Goal: Task Accomplishment & Management: Complete application form

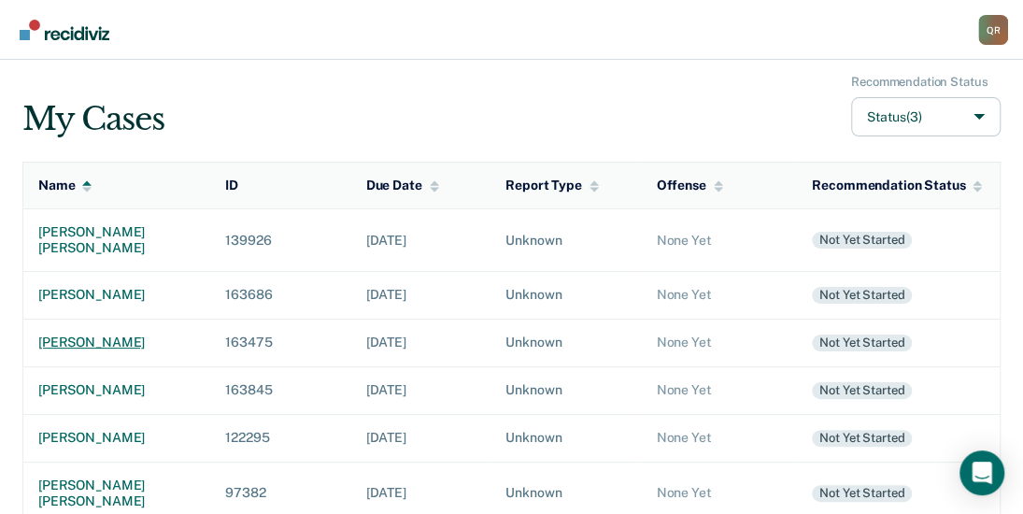
click at [102, 341] on div "[PERSON_NAME]" at bounding box center [116, 342] width 157 height 16
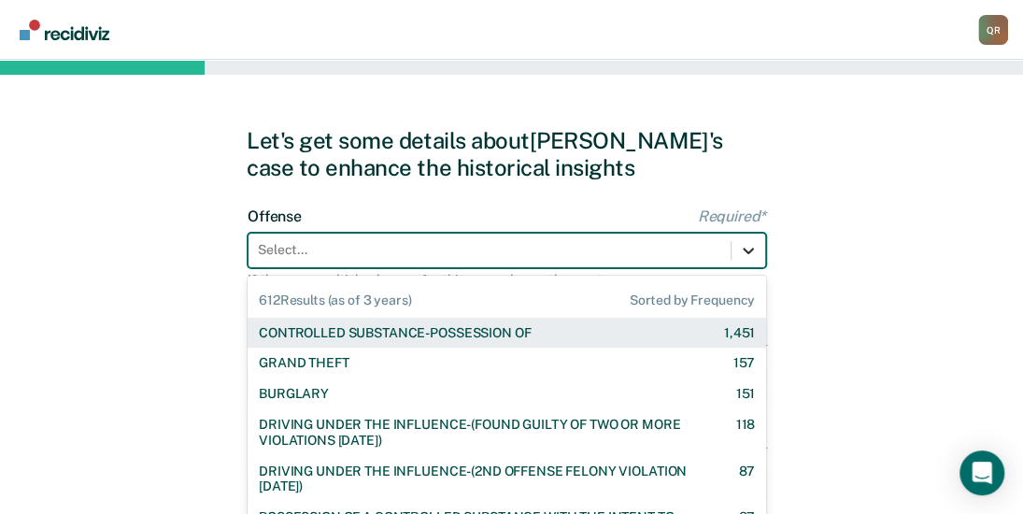
click at [742, 247] on div "612 results available. Use Up and Down to choose options, press Enter to select…" at bounding box center [506, 250] width 518 height 35
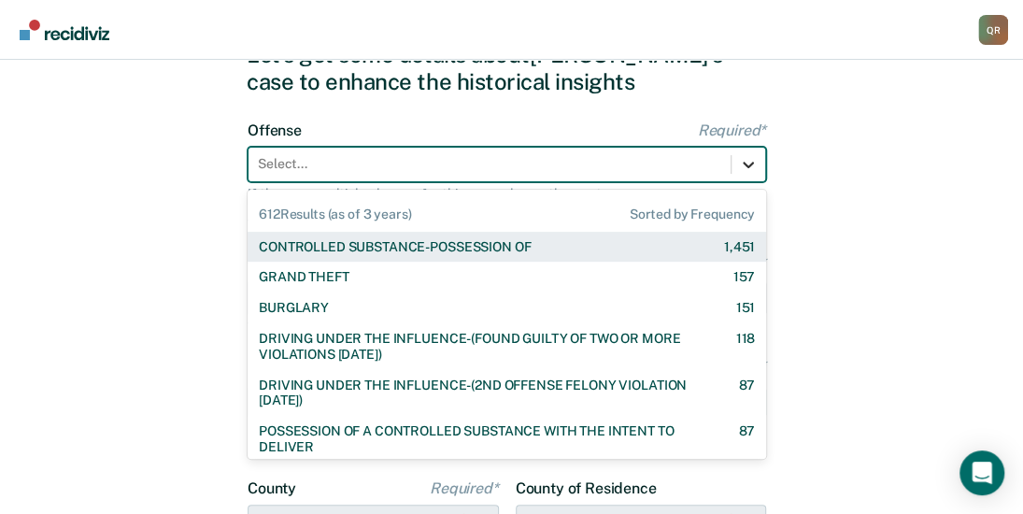
scroll to position [87, 0]
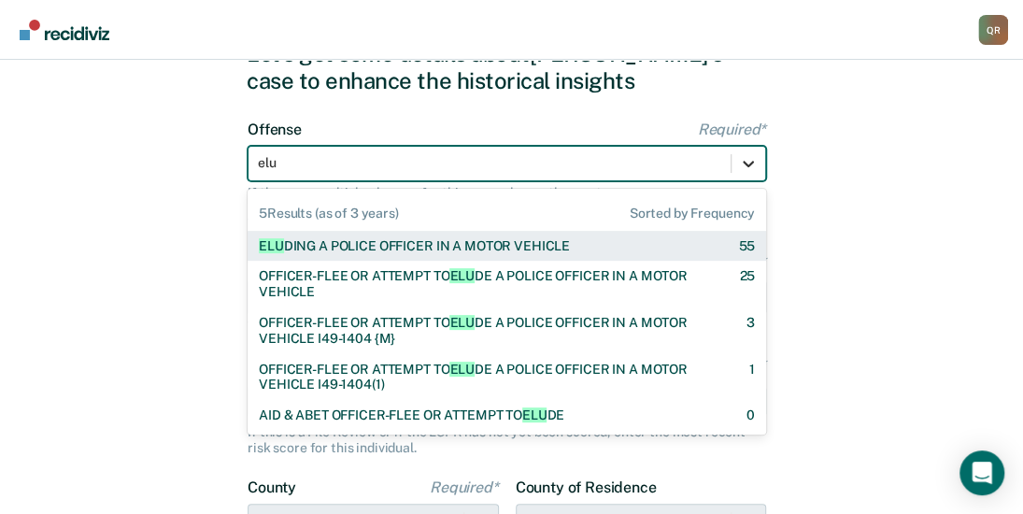
type input "elud"
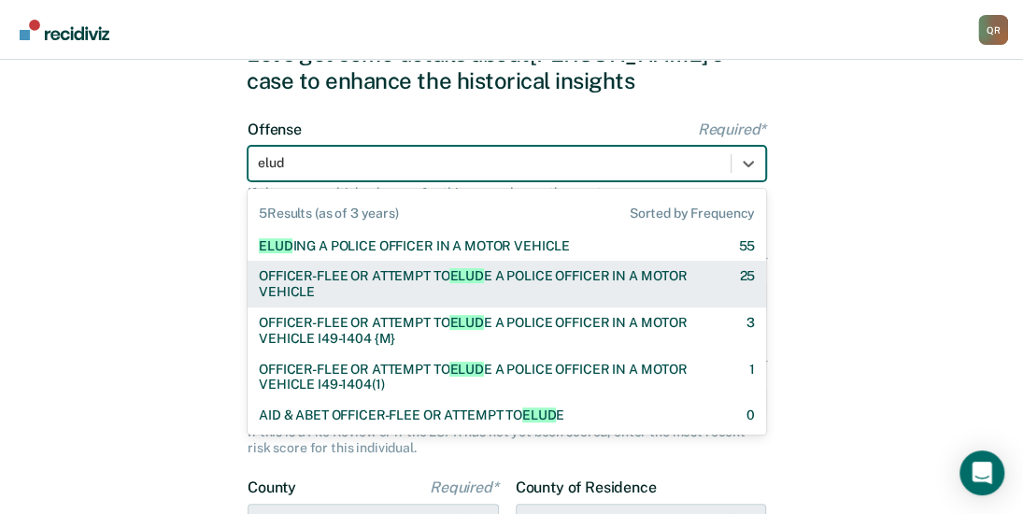
click at [482, 282] on span "ELUD" at bounding box center [466, 275] width 34 height 15
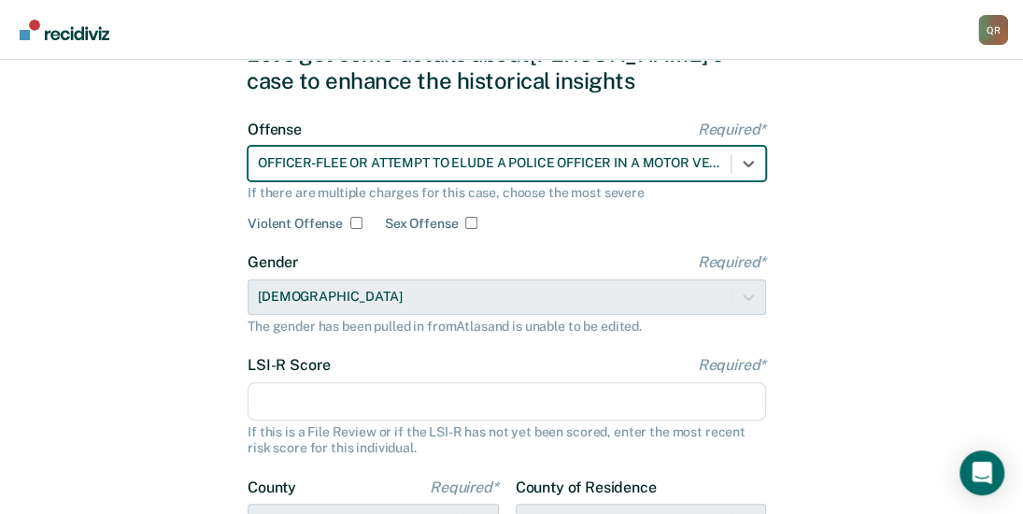
click at [385, 384] on input "LSI-R Score Required*" at bounding box center [506, 401] width 518 height 39
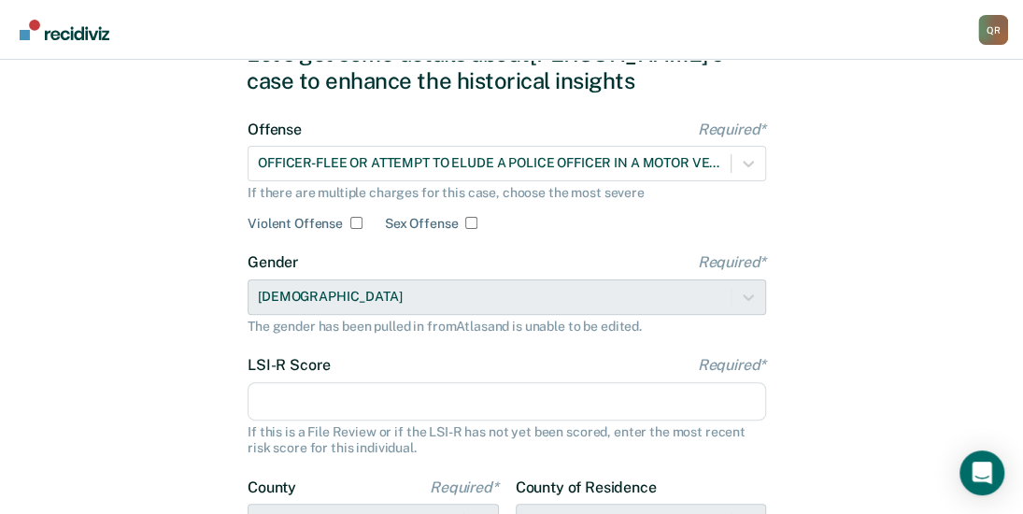
type input "32"
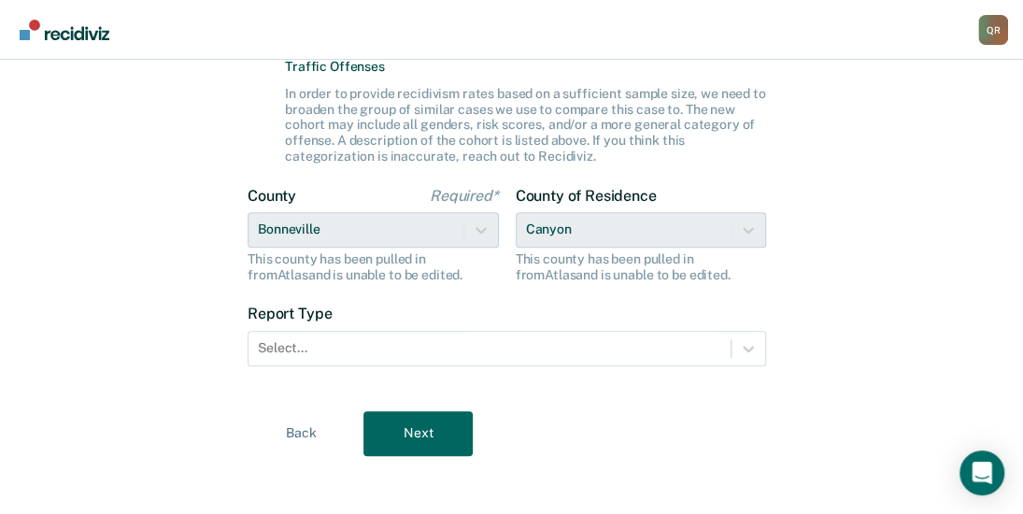
scroll to position [547, 0]
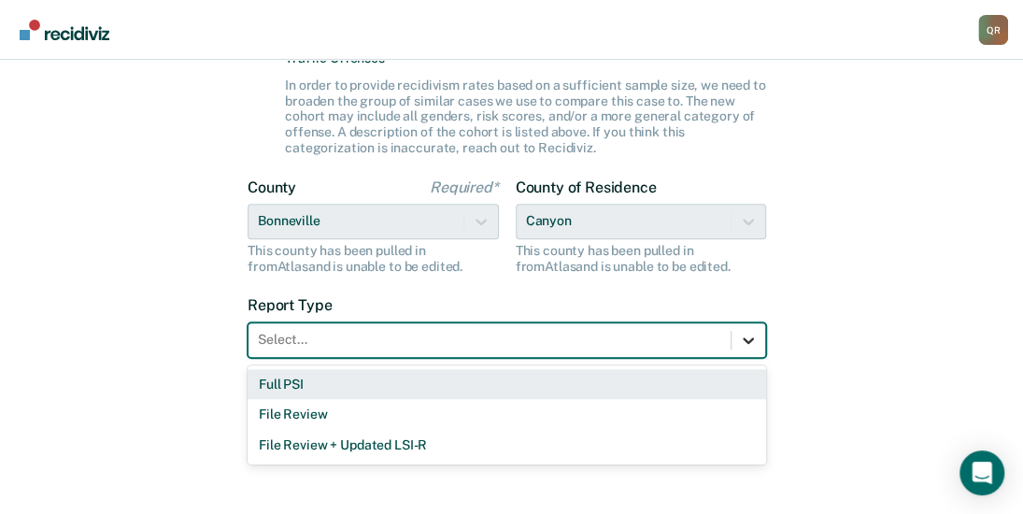
click at [739, 335] on icon at bounding box center [748, 340] width 19 height 19
click at [289, 385] on div "Full PSI" at bounding box center [506, 384] width 518 height 31
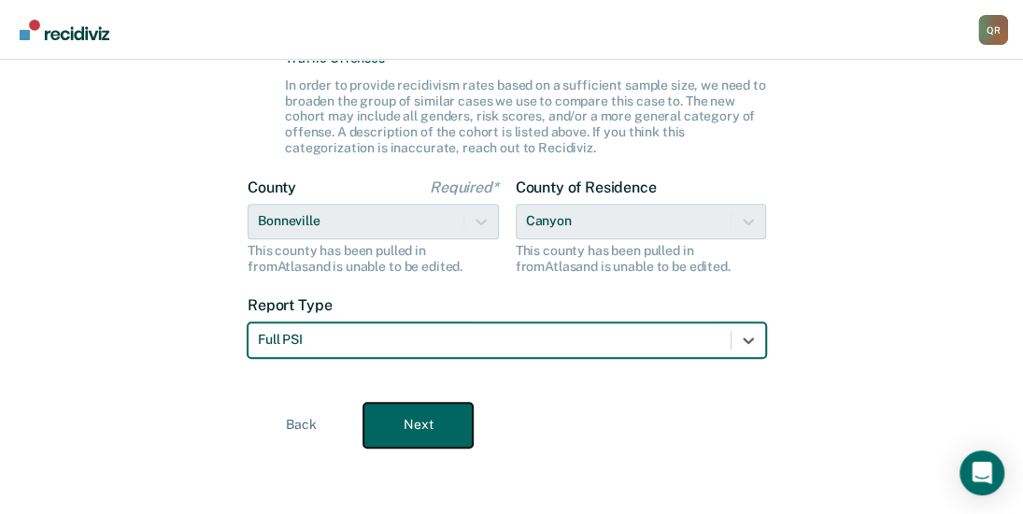
click at [422, 419] on button "Next" at bounding box center [417, 425] width 109 height 45
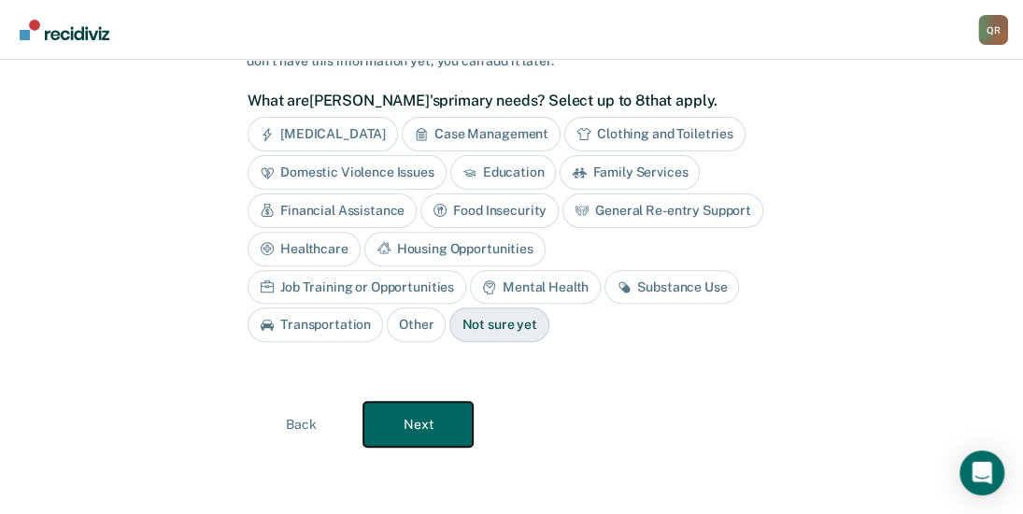
scroll to position [150, 0]
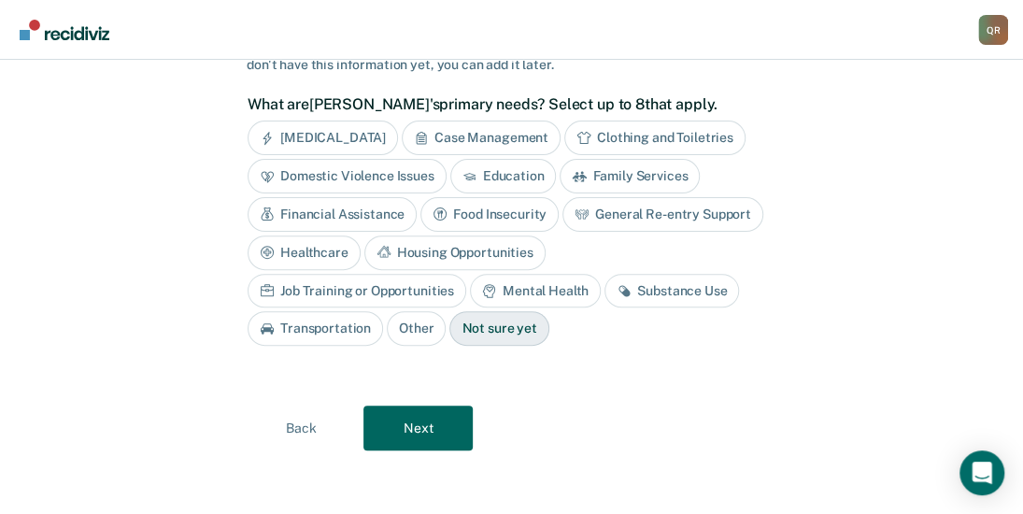
click at [323, 214] on div "Financial Assistance" at bounding box center [331, 214] width 169 height 35
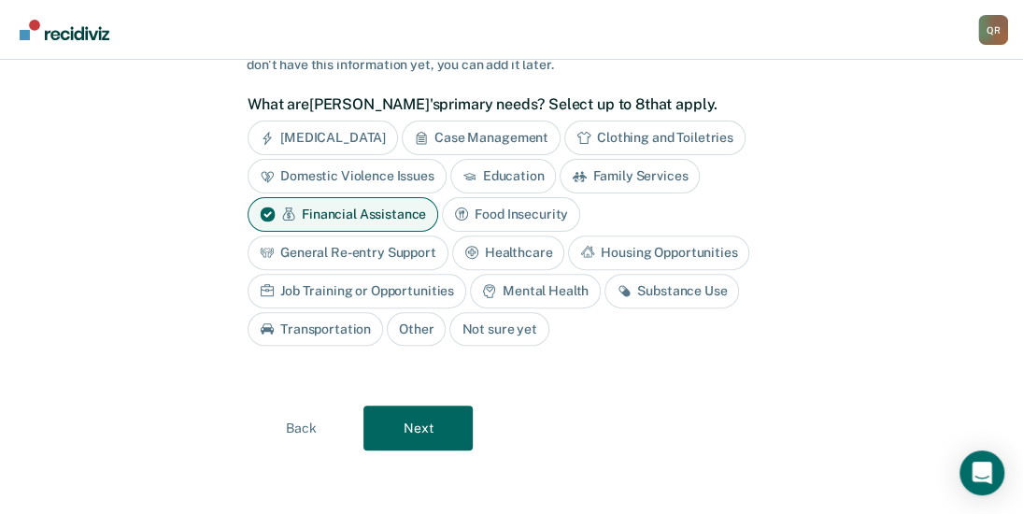
click at [334, 218] on div "Financial Assistance" at bounding box center [342, 214] width 191 height 35
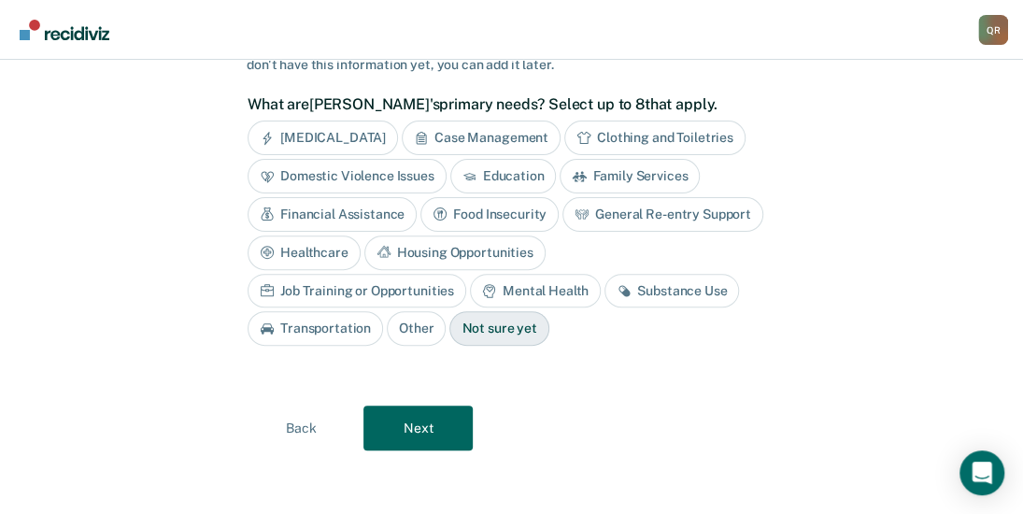
click at [604, 285] on div "Substance Use" at bounding box center [671, 291] width 134 height 35
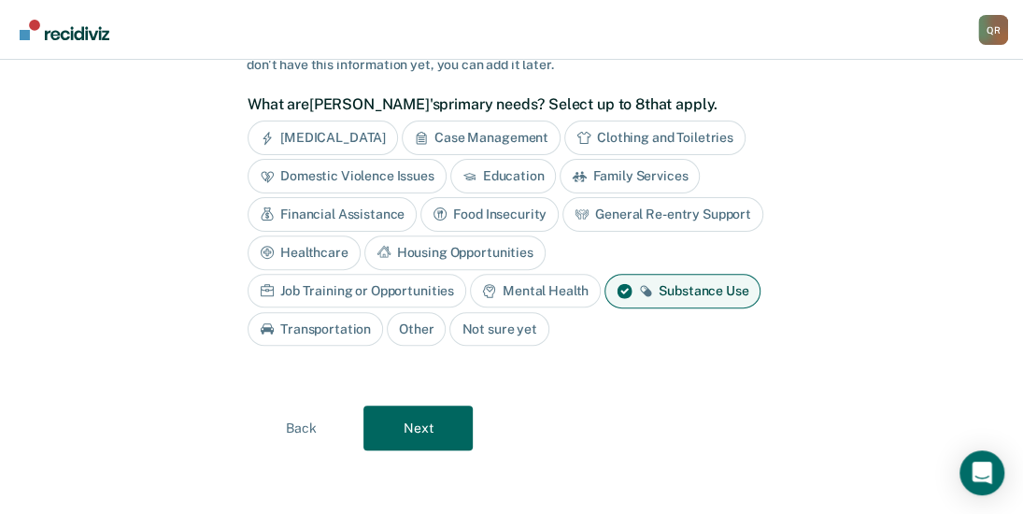
click at [470, 285] on div "Mental Health" at bounding box center [535, 291] width 131 height 35
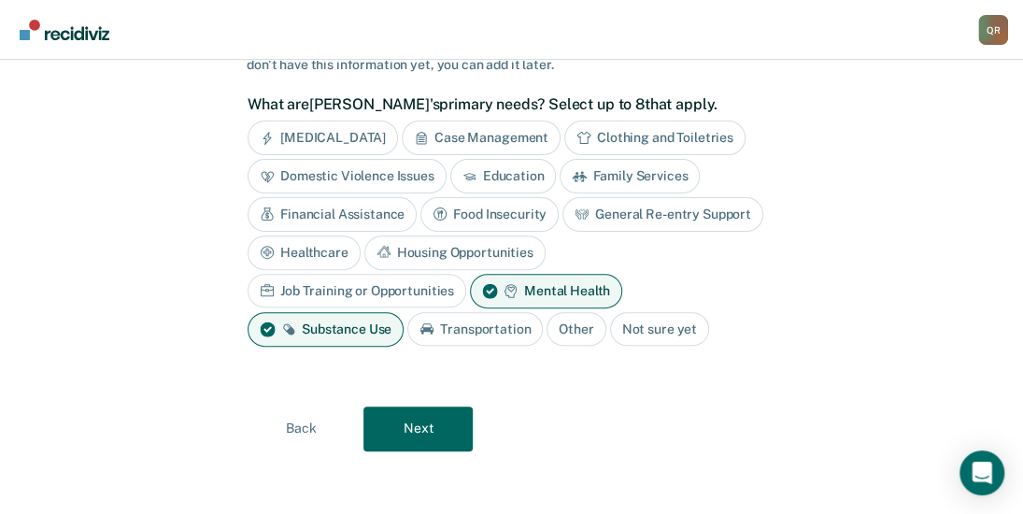
click at [473, 134] on div "Case Management" at bounding box center [481, 137] width 159 height 35
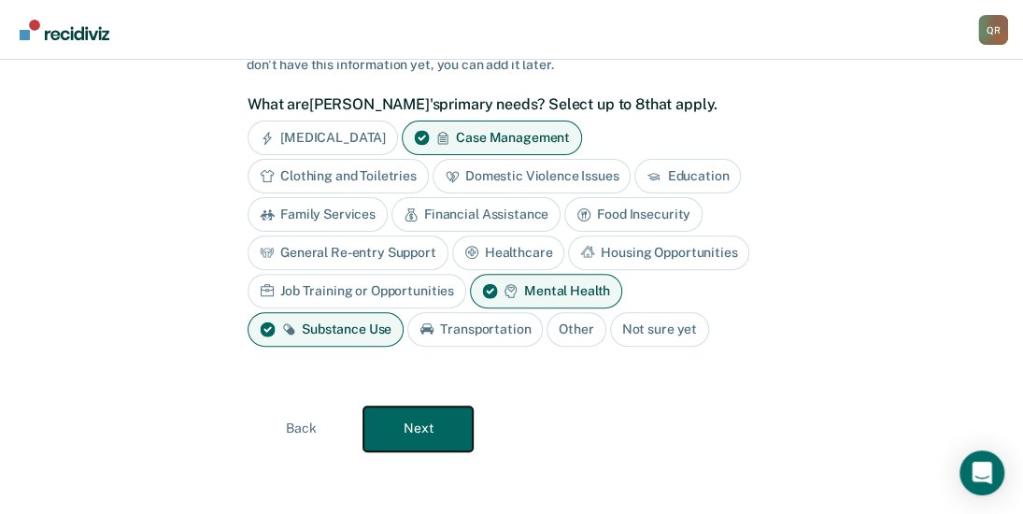
click at [433, 414] on button "Next" at bounding box center [417, 428] width 109 height 45
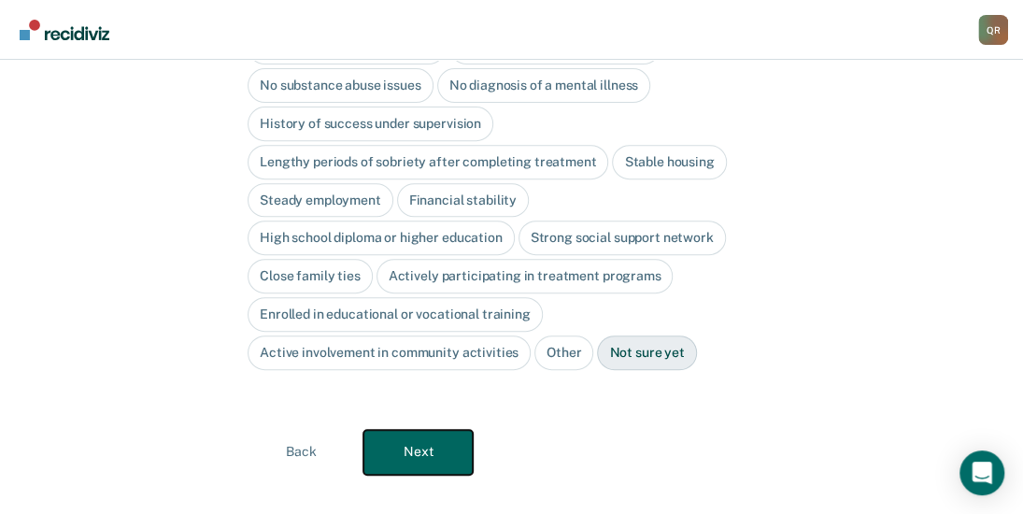
scroll to position [278, 0]
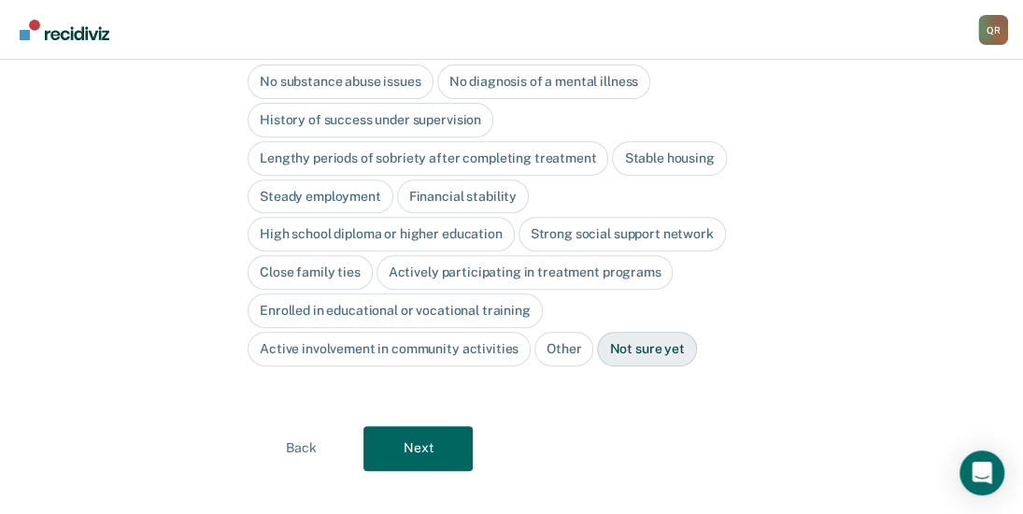
click at [315, 255] on div "Close family ties" at bounding box center [309, 272] width 125 height 35
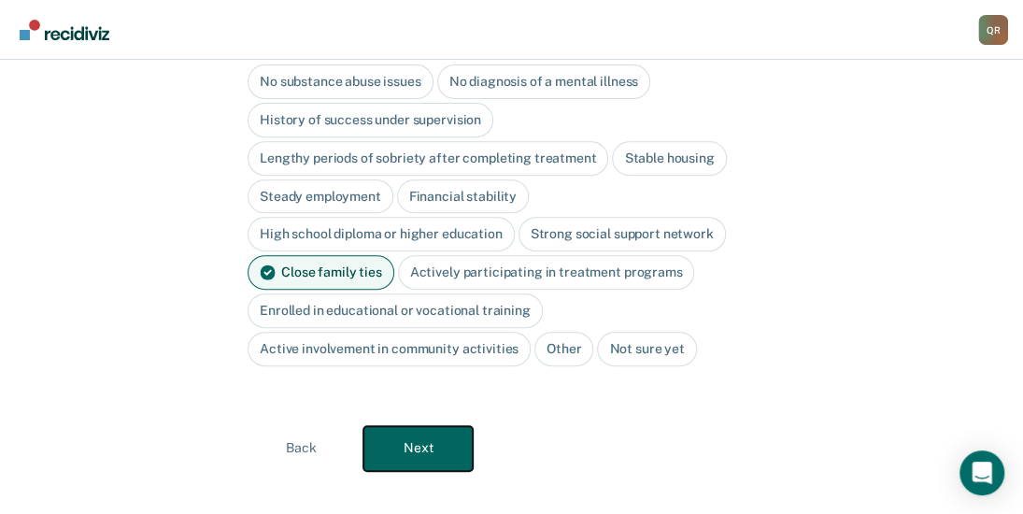
click at [409, 426] on button "Next" at bounding box center [417, 448] width 109 height 45
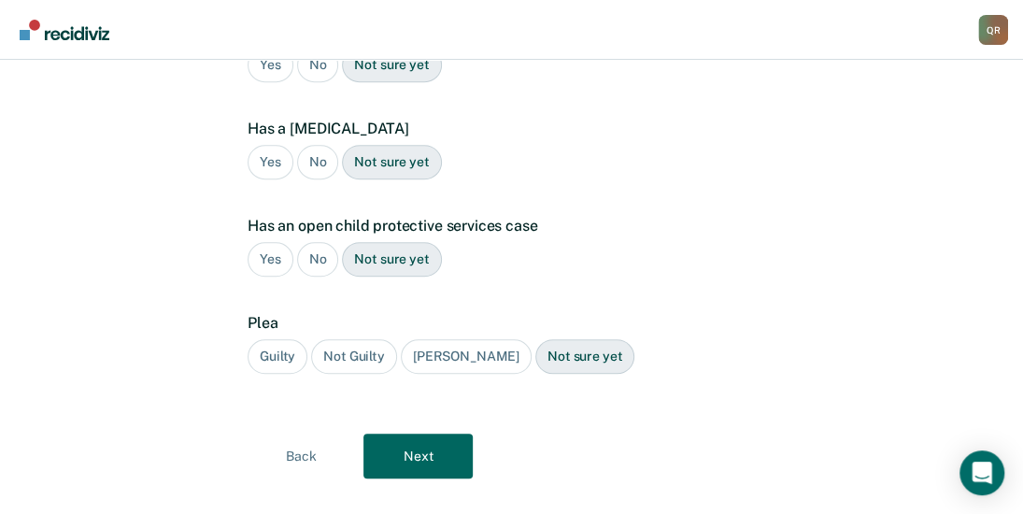
click at [308, 145] on div "No" at bounding box center [318, 162] width 42 height 35
click at [321, 242] on div "No" at bounding box center [318, 259] width 42 height 35
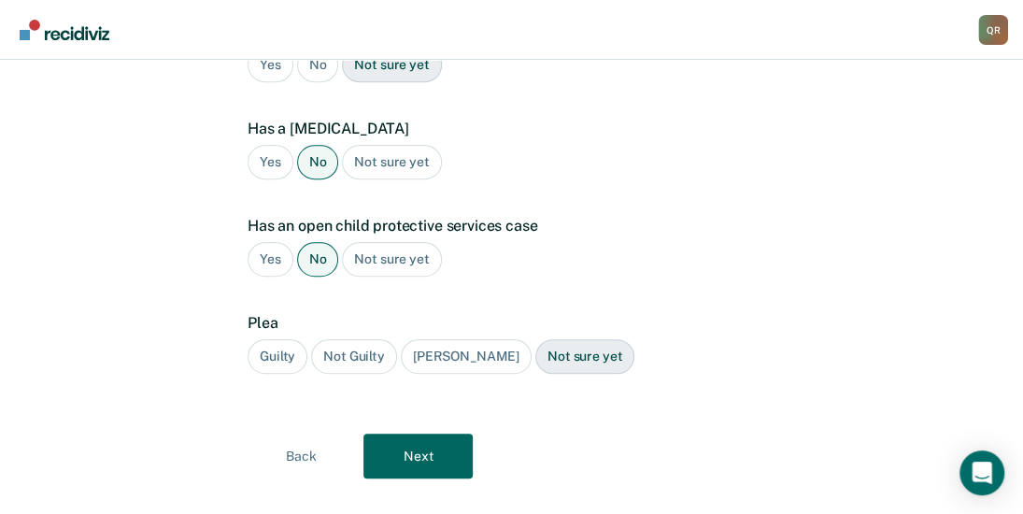
click at [263, 339] on div "Guilty" at bounding box center [277, 356] width 60 height 35
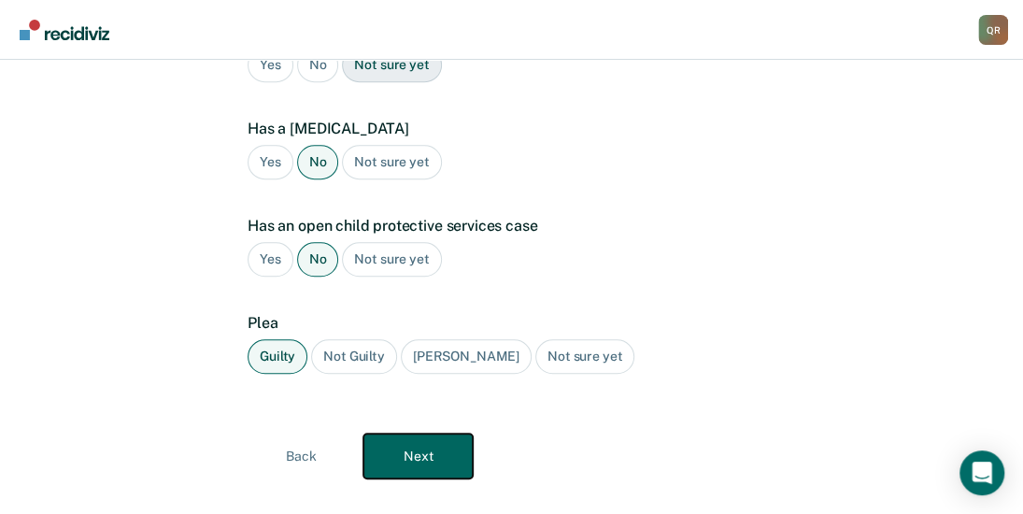
click at [416, 433] on button "Next" at bounding box center [417, 455] width 109 height 45
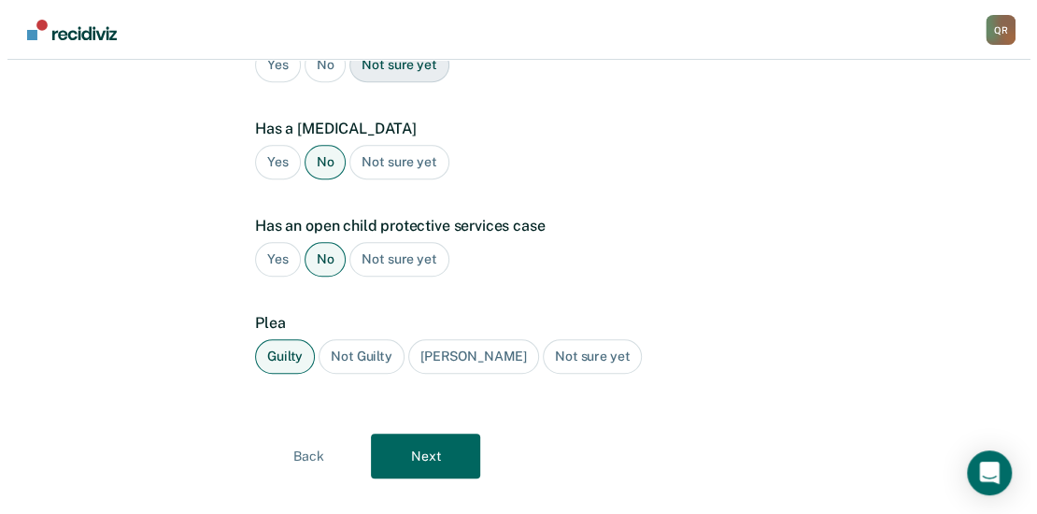
scroll to position [0, 0]
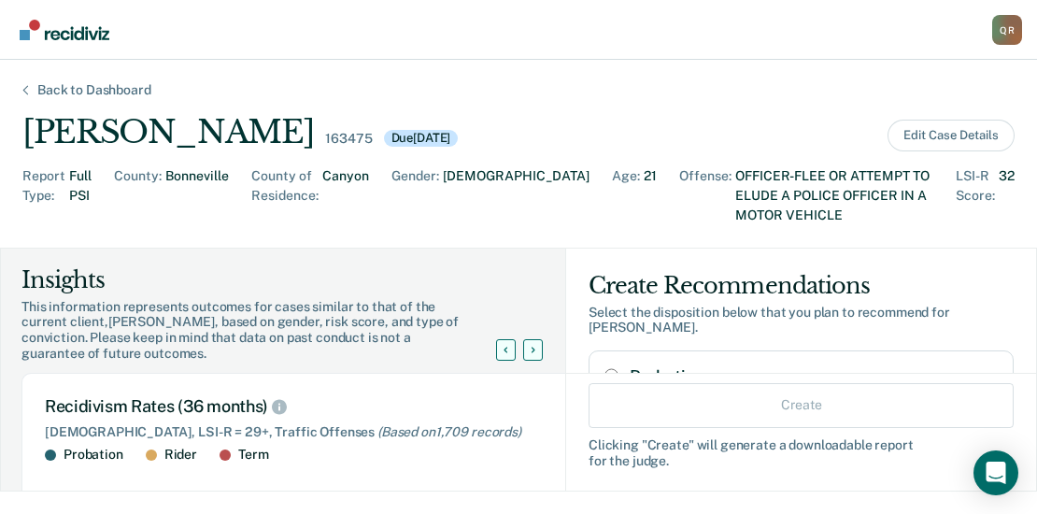
click at [604, 368] on input "Probation" at bounding box center [611, 375] width 14 height 15
radio input "true"
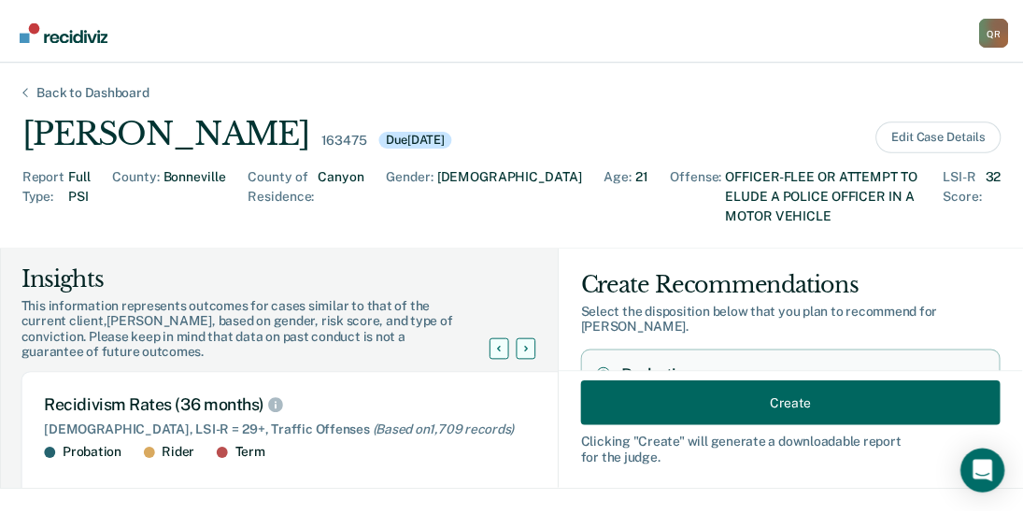
scroll to position [7, 0]
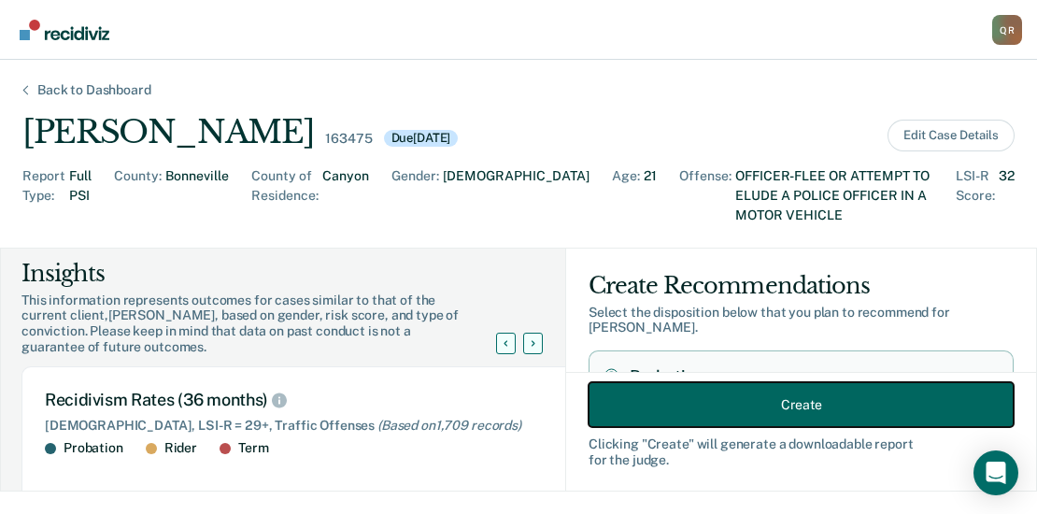
click at [814, 399] on button "Create" at bounding box center [800, 404] width 425 height 45
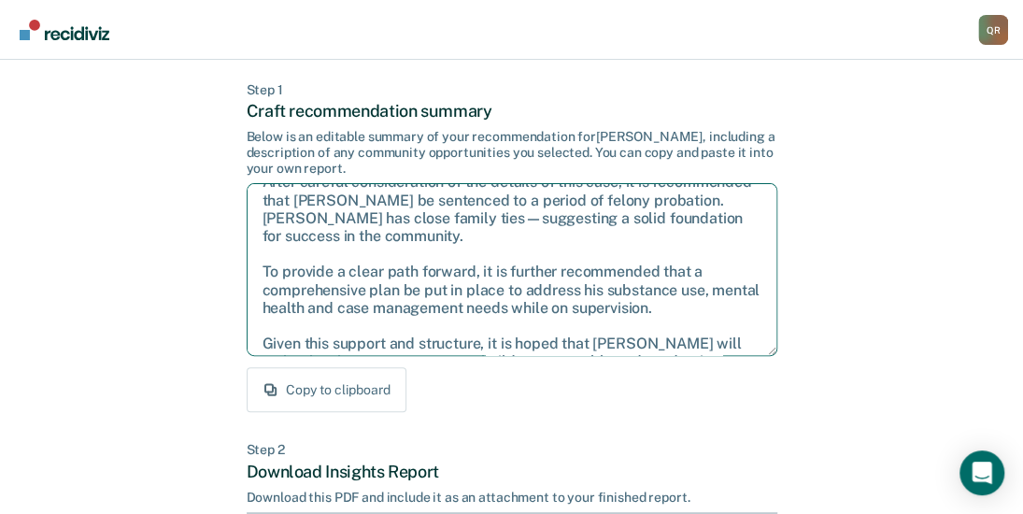
scroll to position [48, 0]
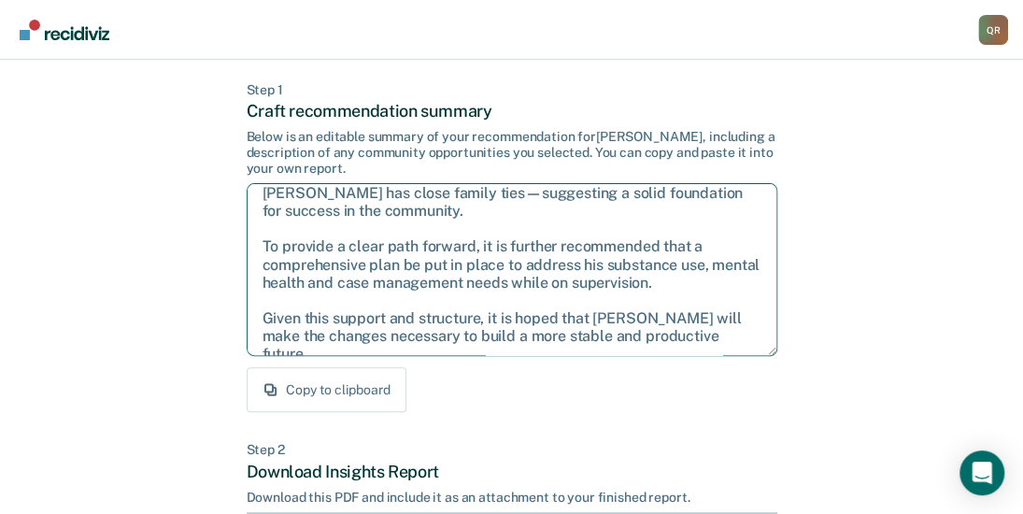
drag, startPoint x: 261, startPoint y: 202, endPoint x: 714, endPoint y: 346, distance: 475.5
click at [714, 346] on textarea "After careful consideration of the details of this case, it is recommended that…" at bounding box center [512, 269] width 530 height 173
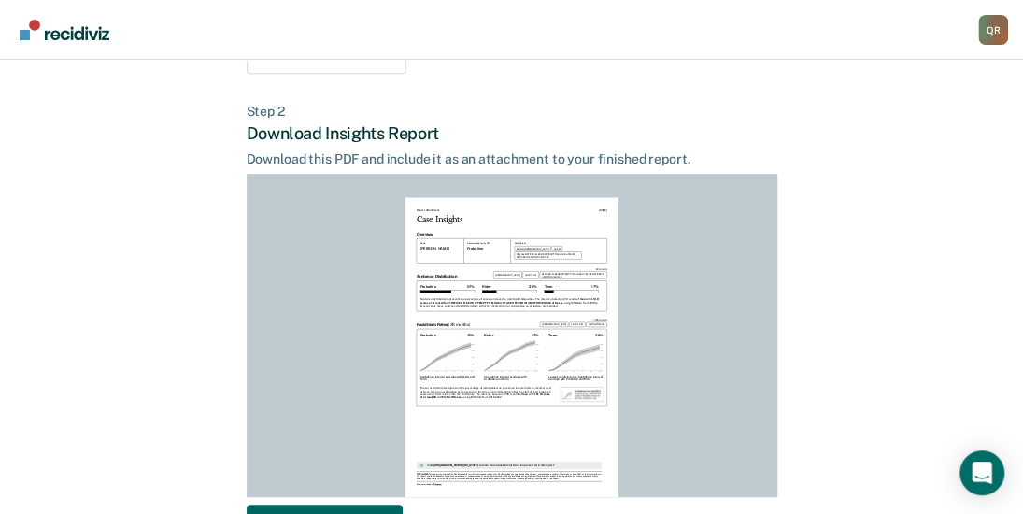
scroll to position [420, 0]
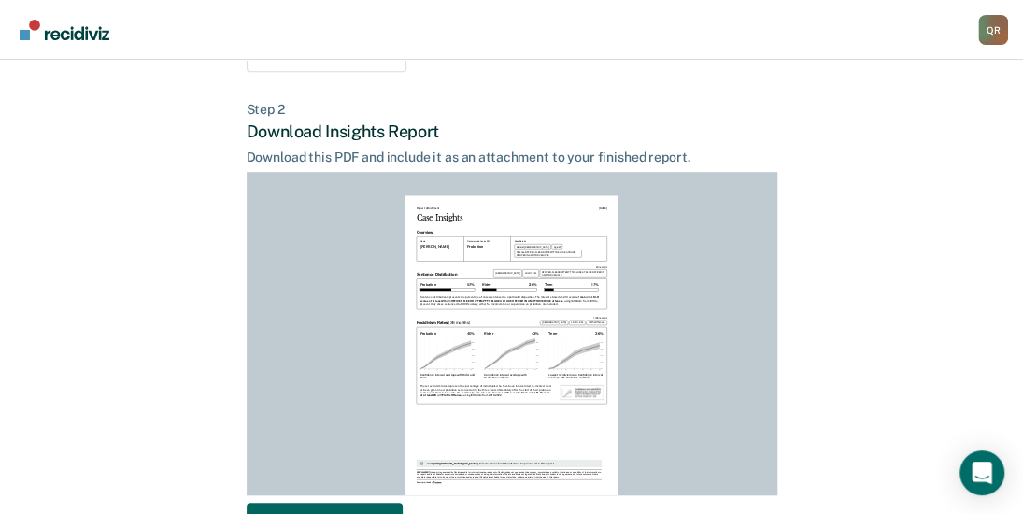
click at [904, 288] on div "Back to Case Make Recommendation & Download Report Step 1 Craft recommendation …" at bounding box center [511, 142] width 1023 height 1005
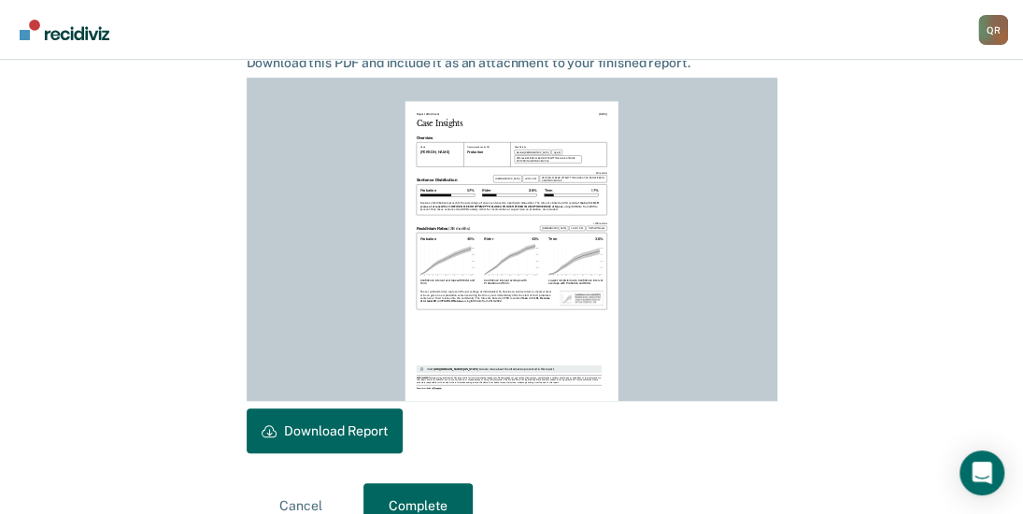
scroll to position [551, 0]
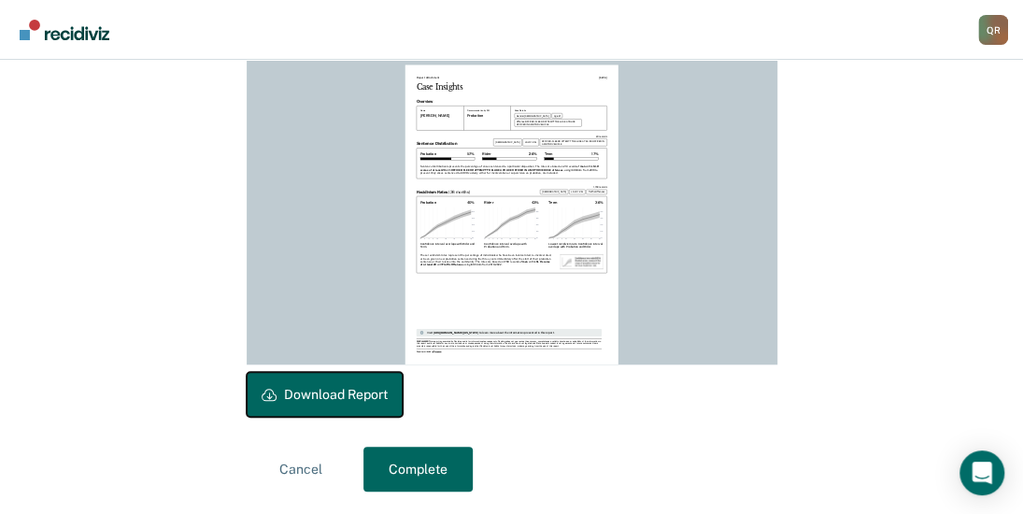
click at [332, 389] on button "Download Report" at bounding box center [325, 394] width 156 height 45
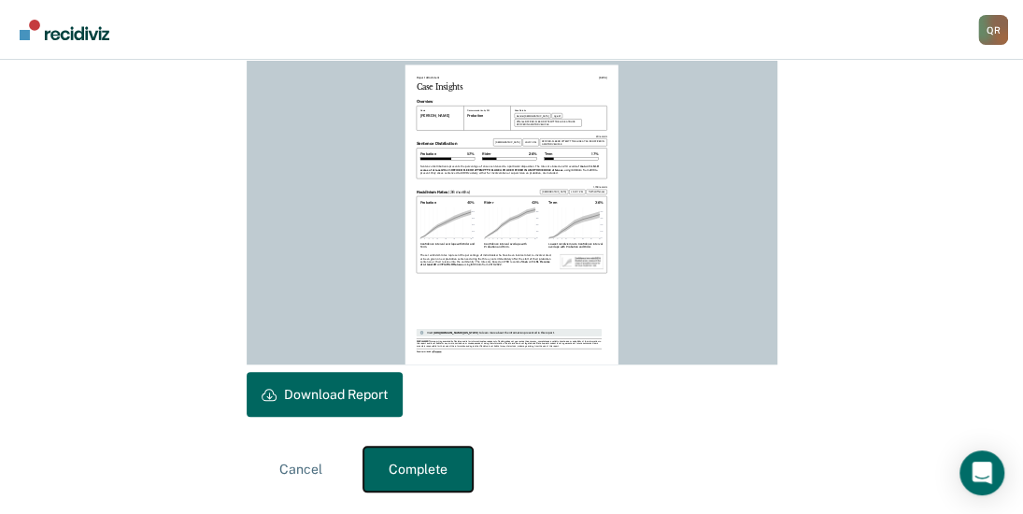
click at [424, 473] on button "Complete" at bounding box center [417, 468] width 109 height 45
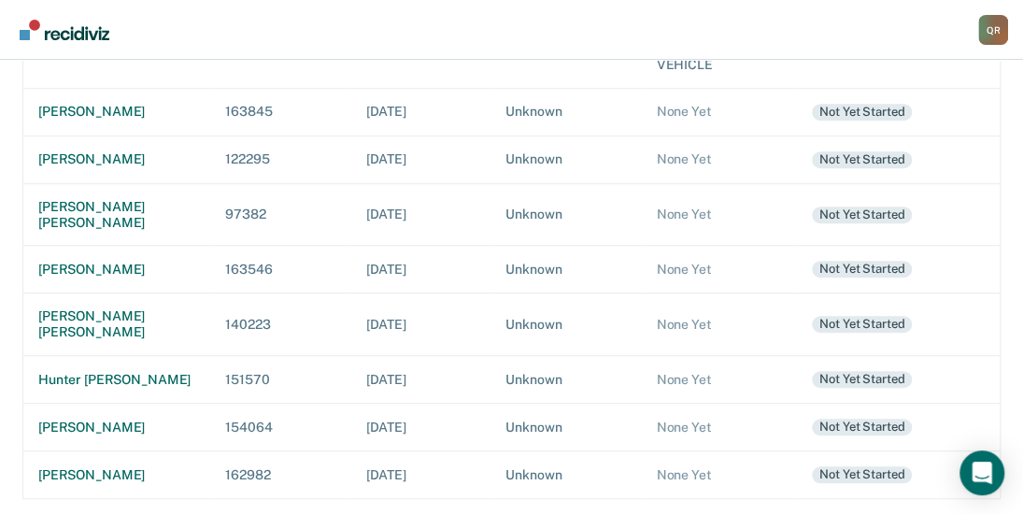
scroll to position [378, 0]
click at [841, 418] on div "Not yet started" at bounding box center [862, 426] width 100 height 17
click at [80, 419] on div "[PERSON_NAME]" at bounding box center [116, 427] width 157 height 16
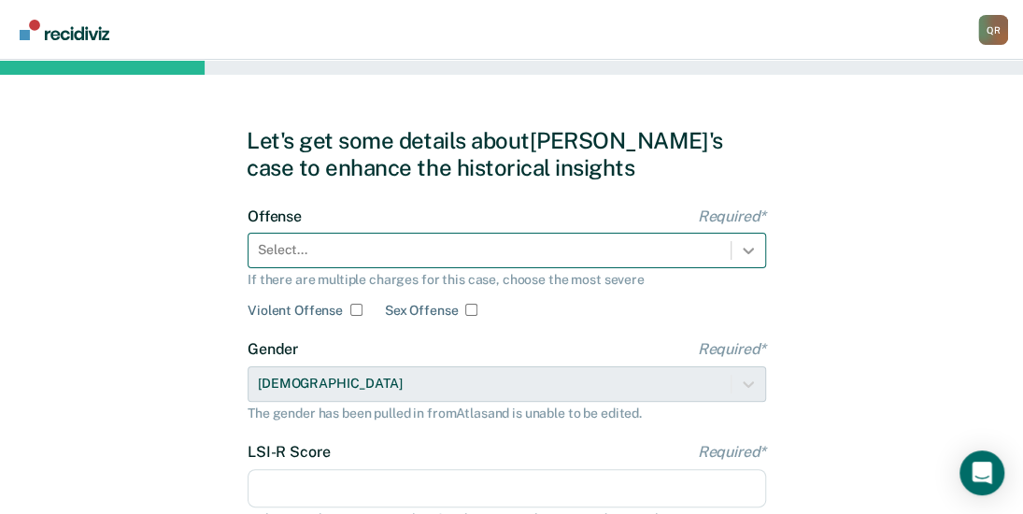
click at [753, 243] on icon at bounding box center [748, 250] width 19 height 19
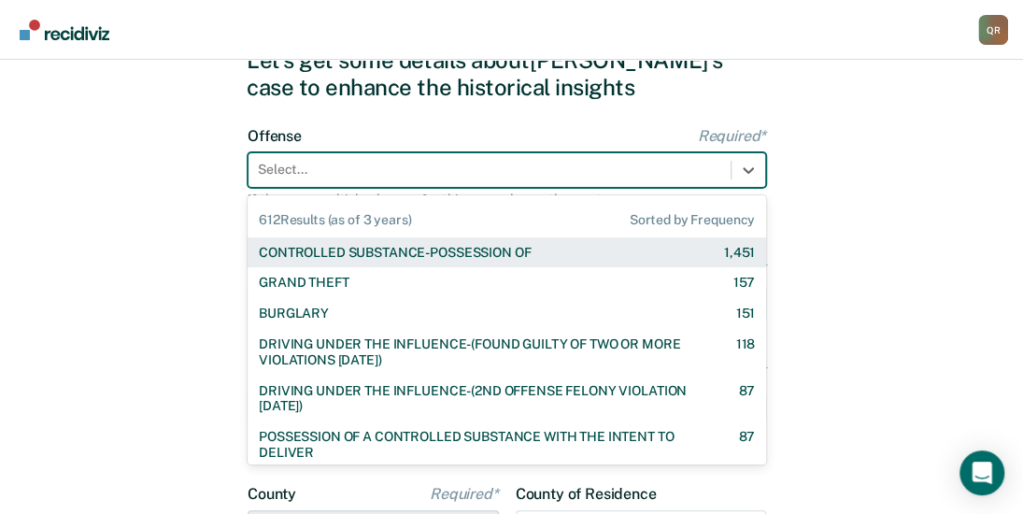
scroll to position [87, 0]
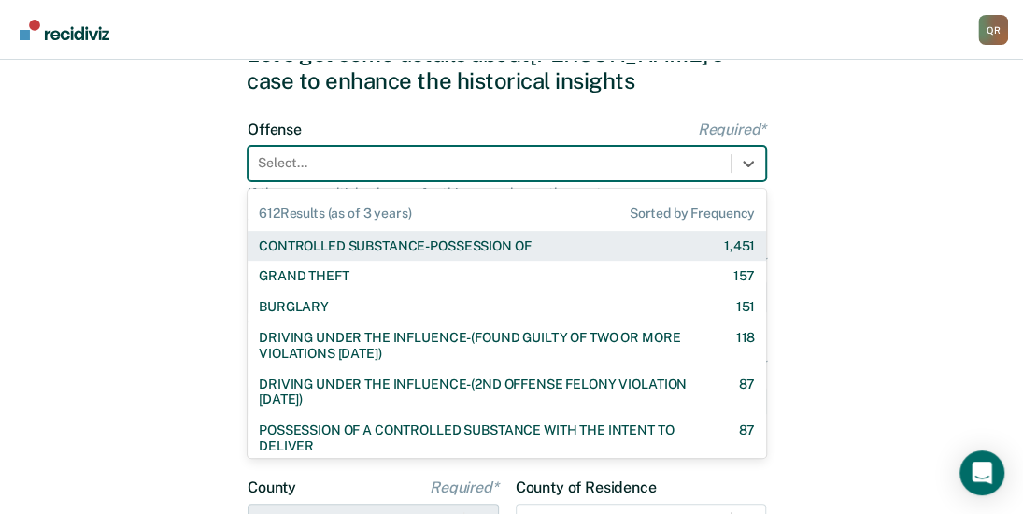
click at [555, 241] on div "CONTROLLED SUBSTANCE-POSSESSION OF 1,451" at bounding box center [507, 246] width 496 height 16
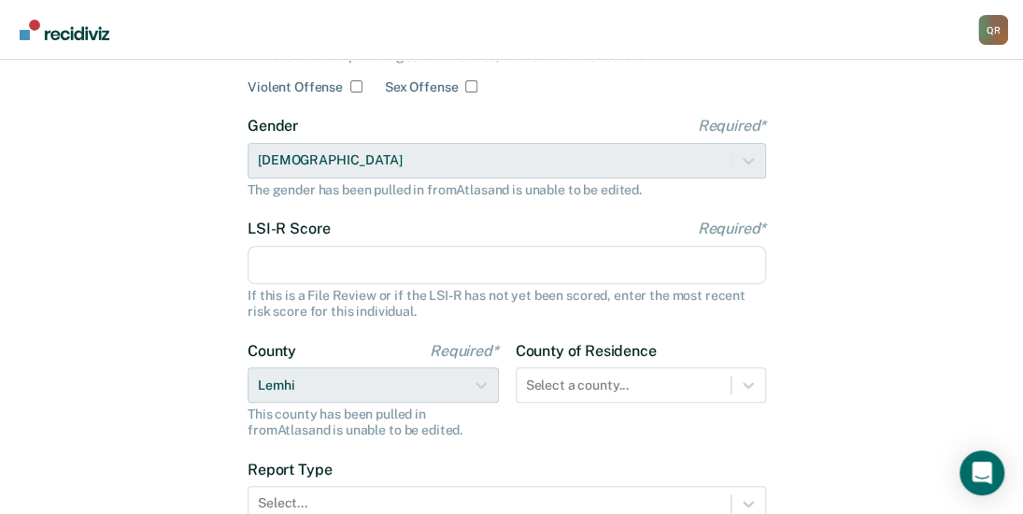
scroll to position [244, 0]
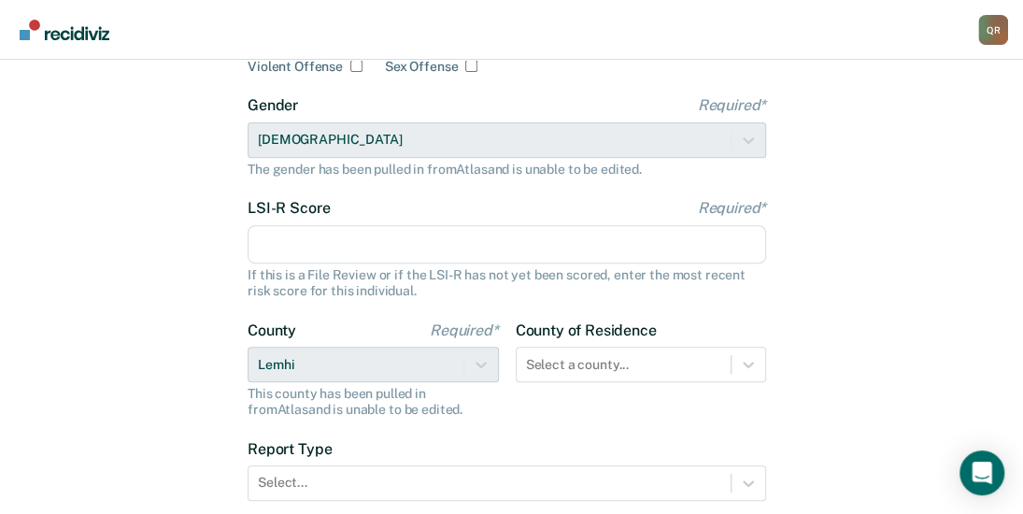
click at [277, 246] on input "LSI-R Score Required*" at bounding box center [506, 244] width 518 height 39
type input "35"
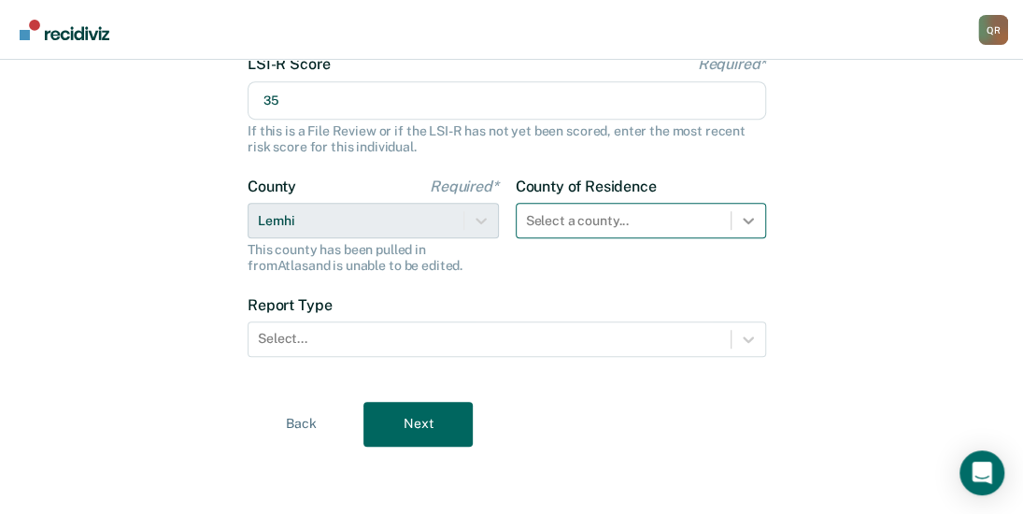
click at [744, 238] on div "Select a county..." at bounding box center [641, 220] width 251 height 35
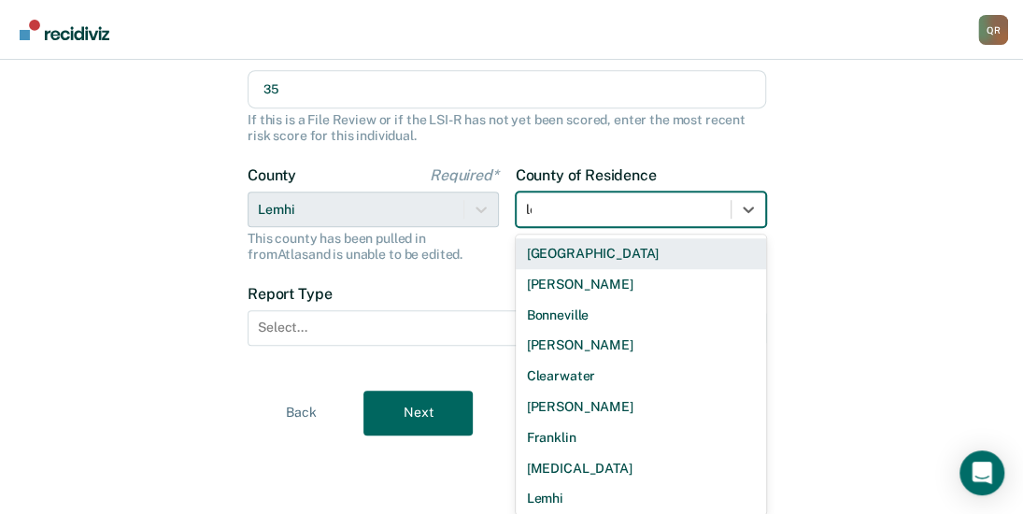
scroll to position [387, 0]
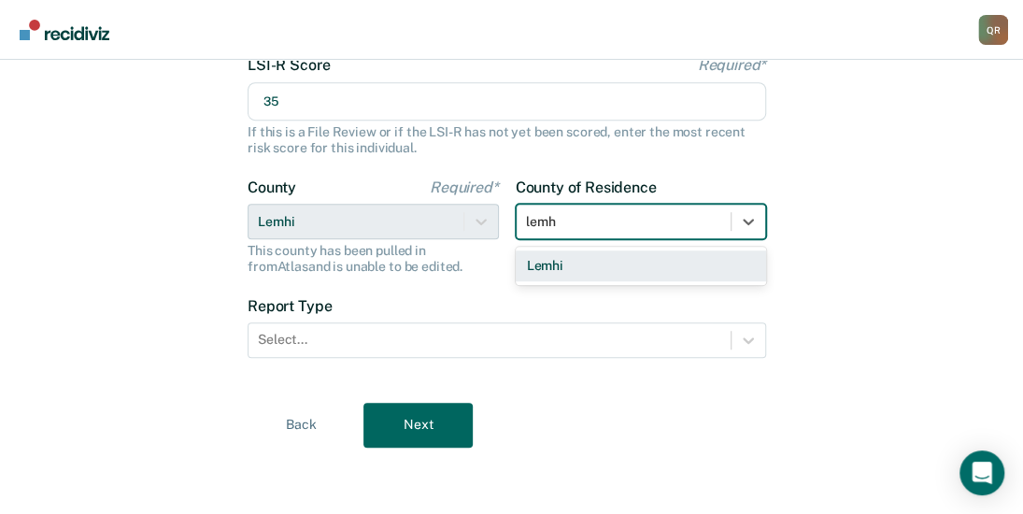
type input "lemhi"
drag, startPoint x: 604, startPoint y: 266, endPoint x: 621, endPoint y: 270, distance: 17.2
click at [604, 268] on div "Lemhi" at bounding box center [641, 265] width 251 height 31
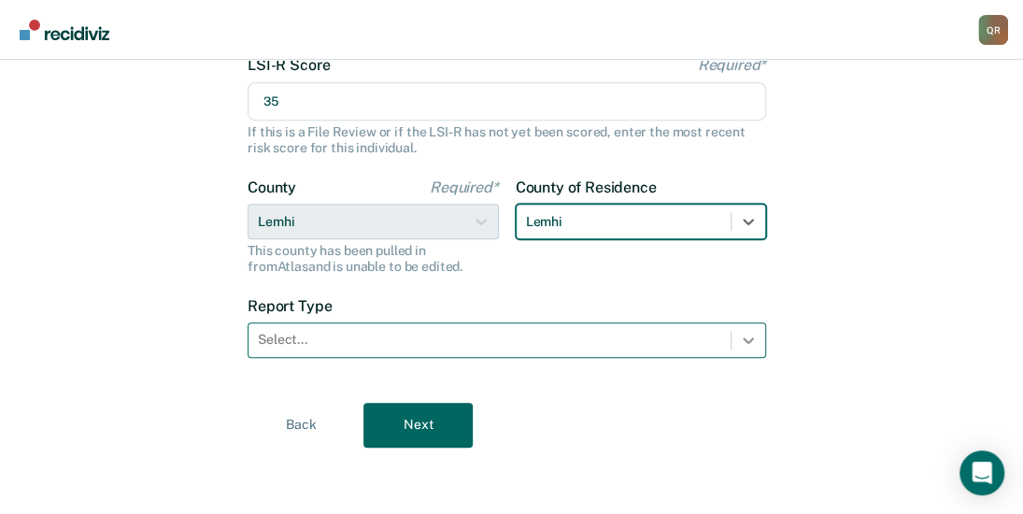
click at [743, 334] on icon at bounding box center [748, 340] width 19 height 19
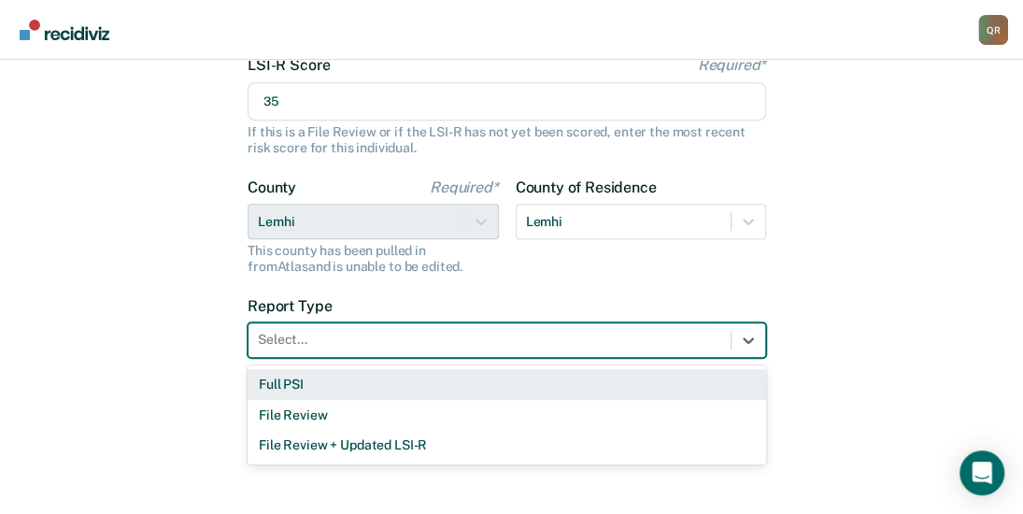
click at [280, 384] on div "Full PSI" at bounding box center [506, 384] width 518 height 31
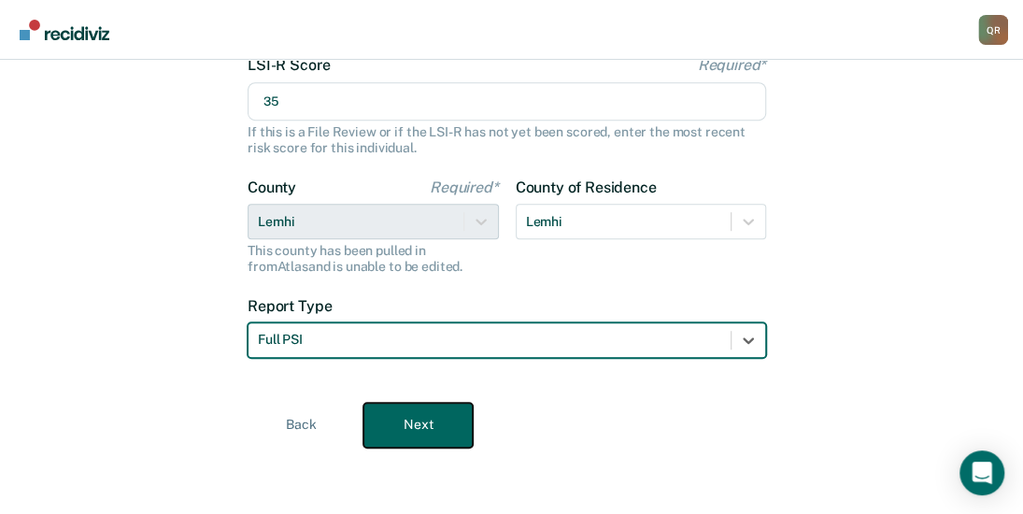
click at [418, 427] on button "Next" at bounding box center [417, 425] width 109 height 45
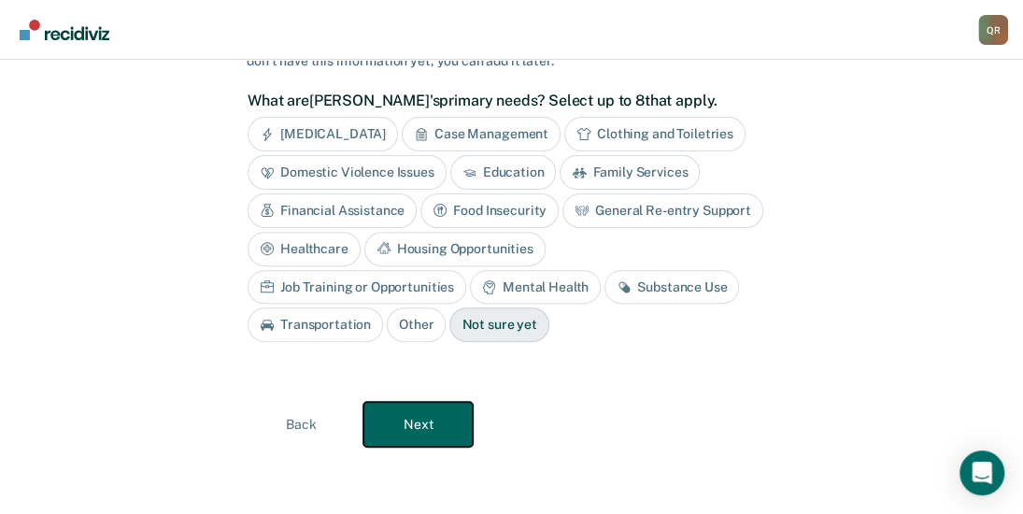
scroll to position [150, 0]
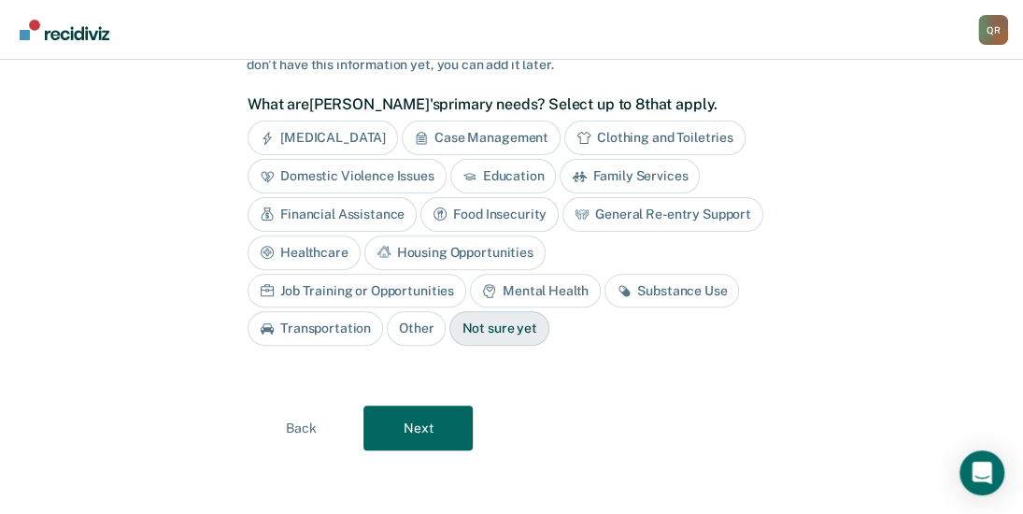
click at [431, 247] on div "Housing Opportunities" at bounding box center [454, 252] width 181 height 35
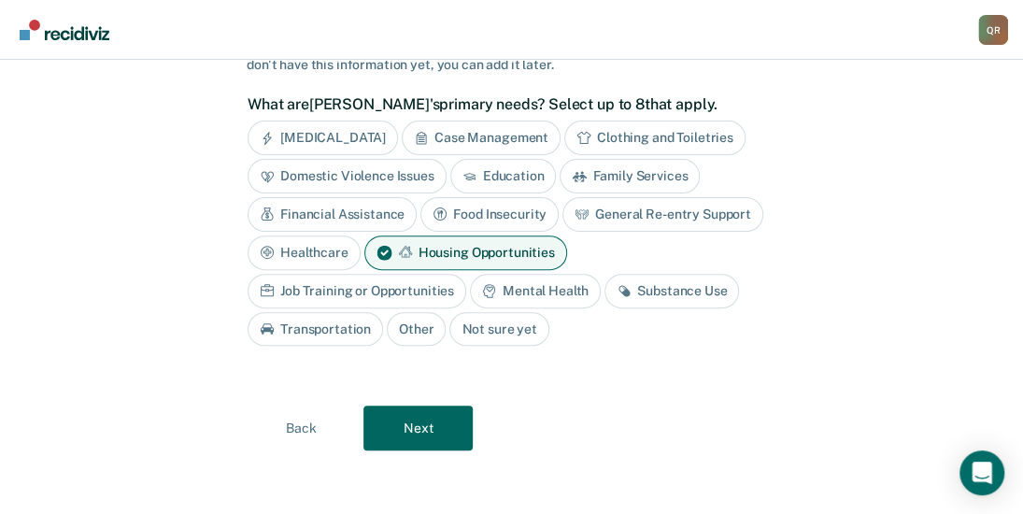
click at [558, 292] on div "Mental Health" at bounding box center [535, 291] width 131 height 35
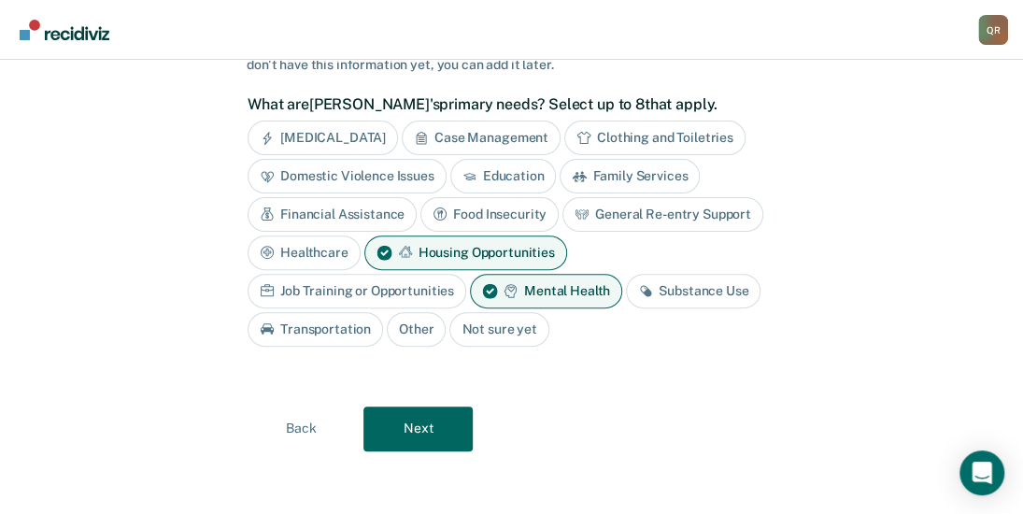
click at [727, 290] on div "Substance Use" at bounding box center [693, 291] width 134 height 35
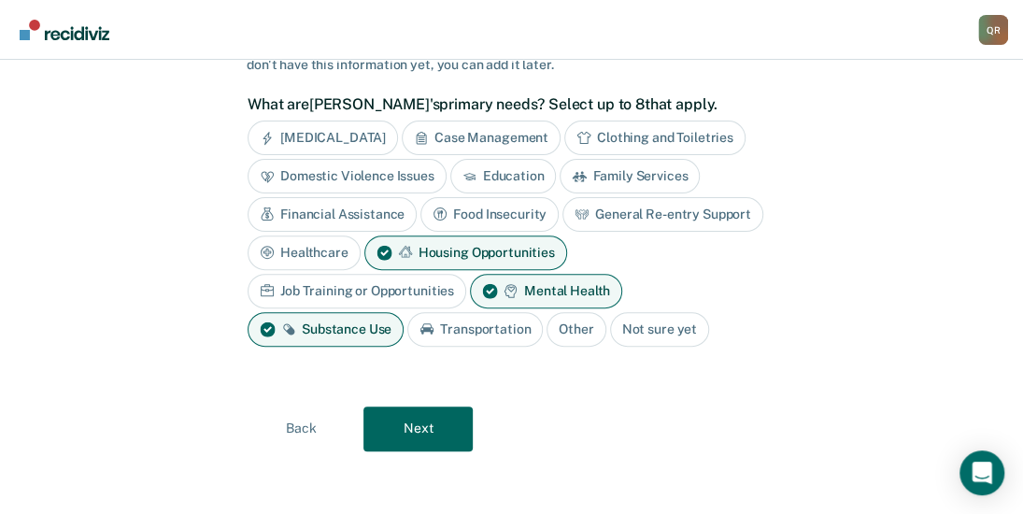
click at [355, 218] on div "Financial Assistance" at bounding box center [331, 214] width 169 height 35
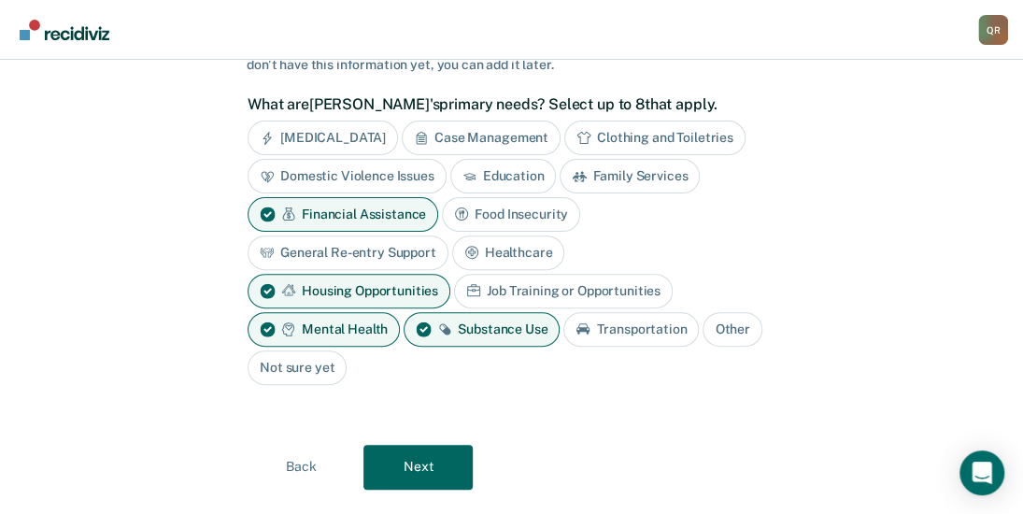
click at [518, 137] on div "Case Management" at bounding box center [481, 137] width 159 height 35
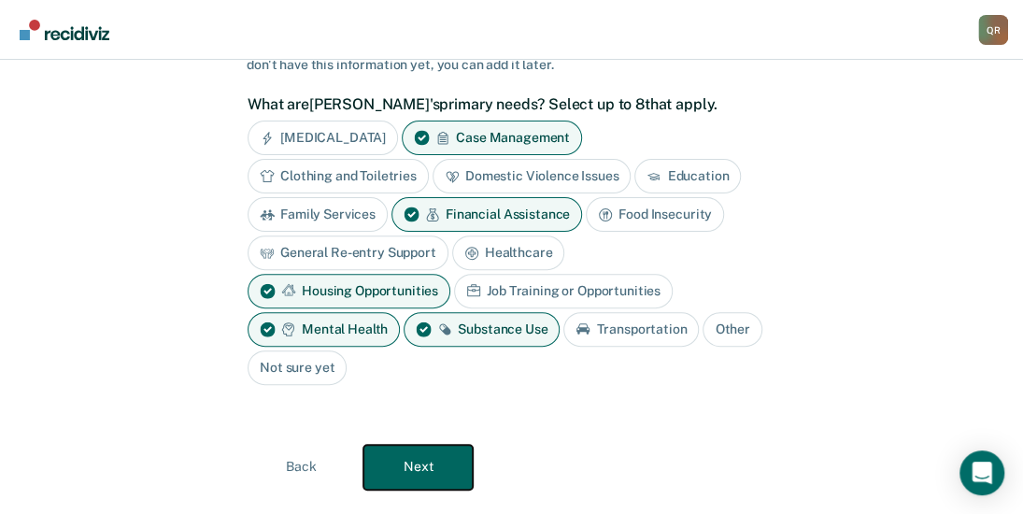
click at [434, 445] on button "Next" at bounding box center [417, 467] width 109 height 45
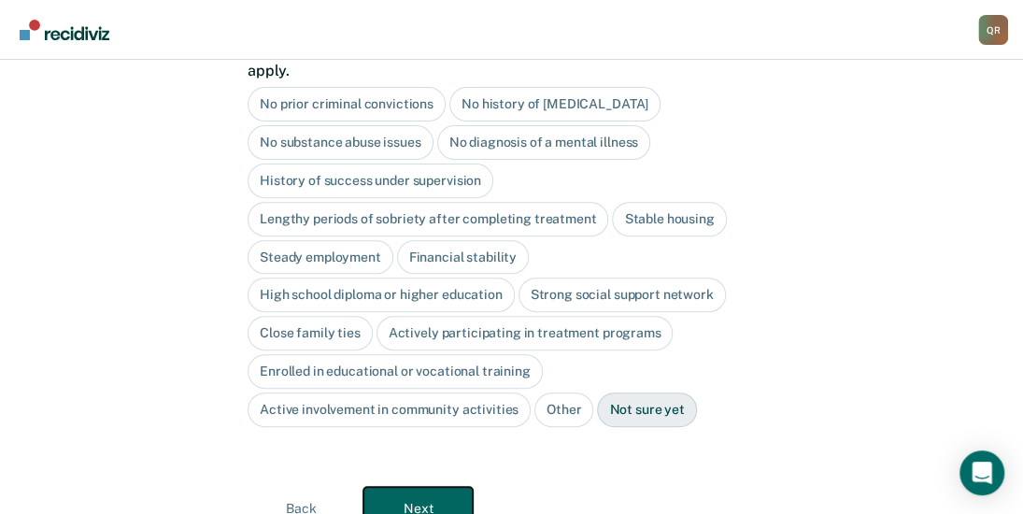
scroll to position [219, 0]
click at [433, 485] on button "Next" at bounding box center [417, 507] width 109 height 45
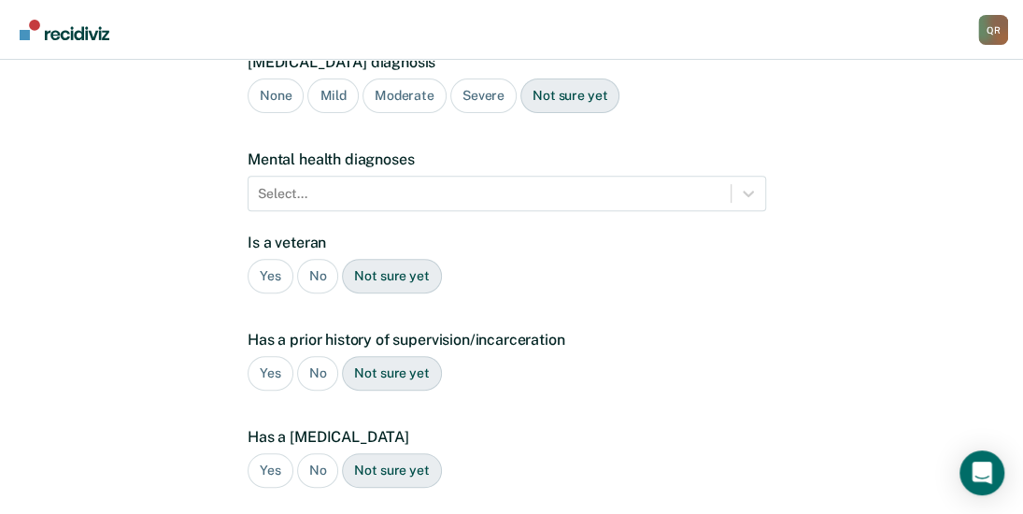
scroll to position [470, 0]
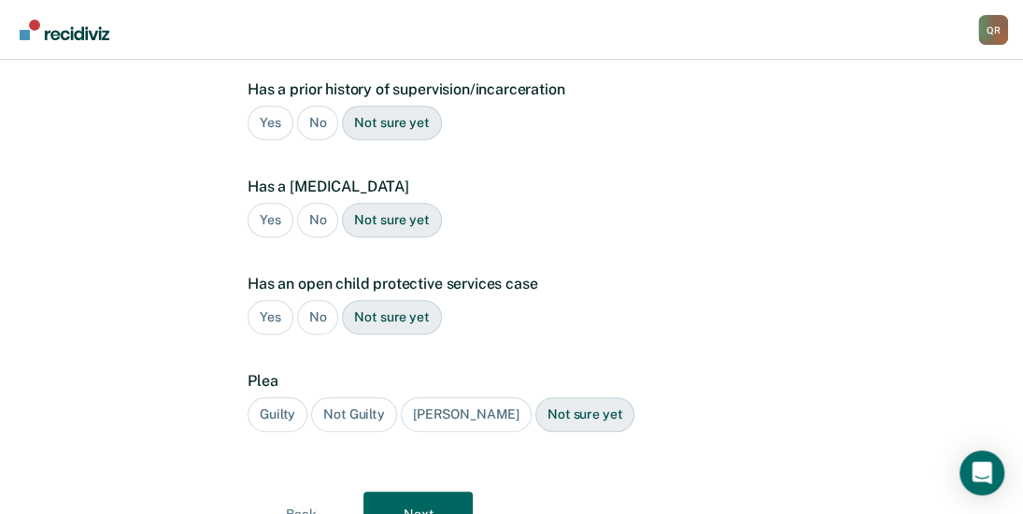
click at [275, 106] on div "Yes" at bounding box center [270, 123] width 46 height 35
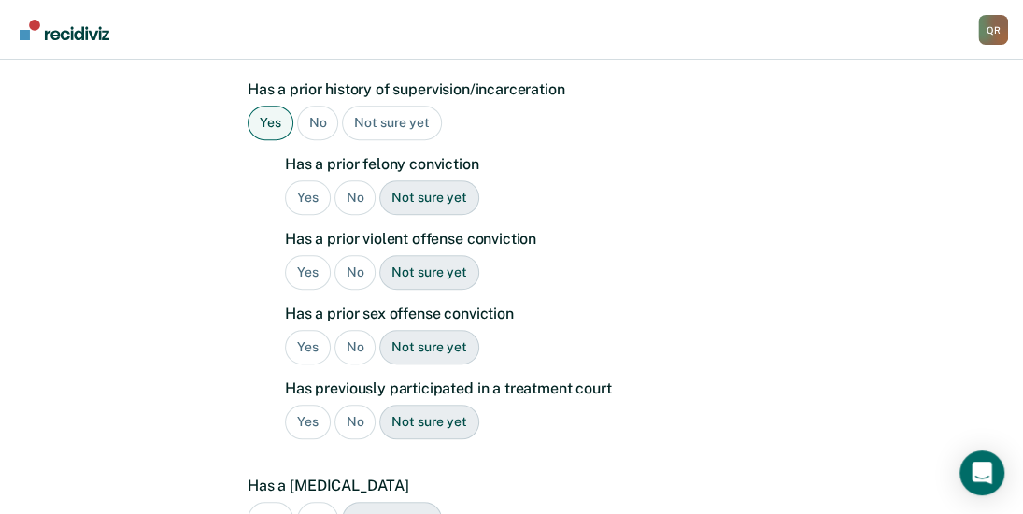
click at [295, 180] on div "Yes" at bounding box center [308, 197] width 46 height 35
click at [347, 255] on div "No" at bounding box center [355, 272] width 42 height 35
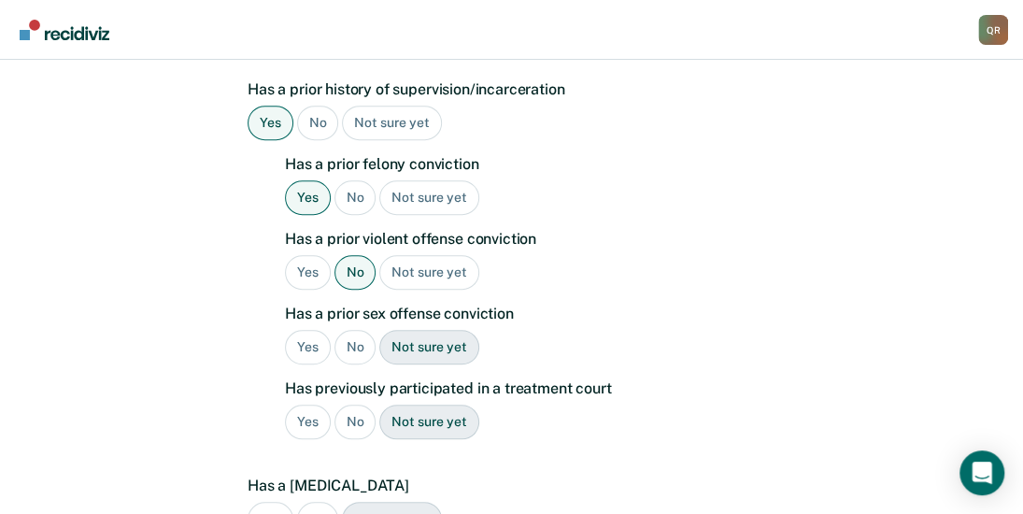
click at [346, 330] on div "No" at bounding box center [355, 347] width 42 height 35
click at [357, 404] on div "No" at bounding box center [355, 421] width 42 height 35
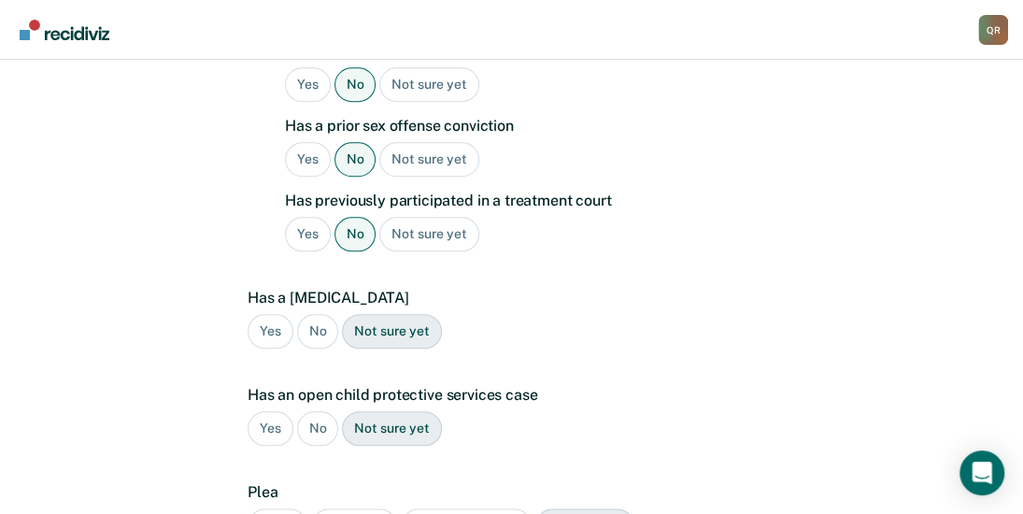
scroll to position [693, 0]
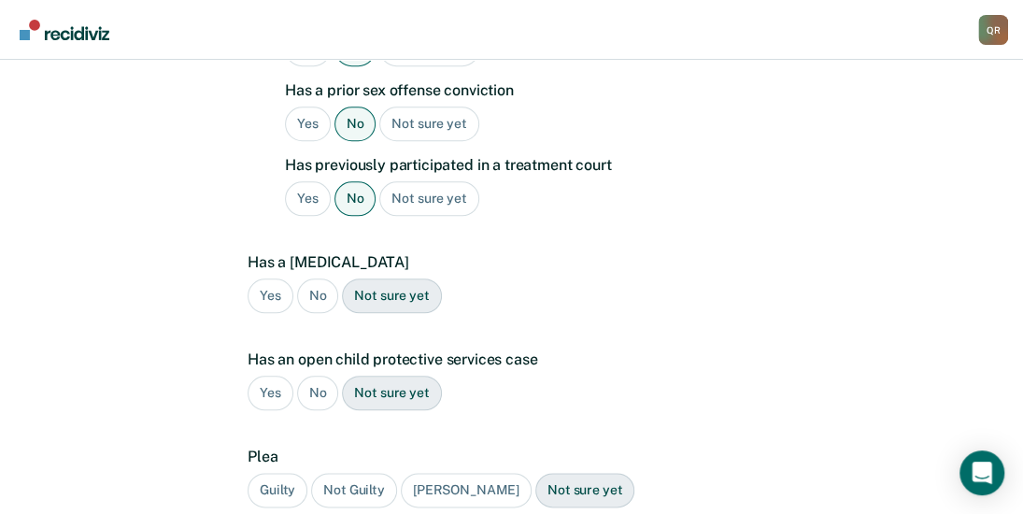
click at [318, 278] on div "No" at bounding box center [318, 295] width 42 height 35
click at [319, 375] on div "No" at bounding box center [318, 392] width 42 height 35
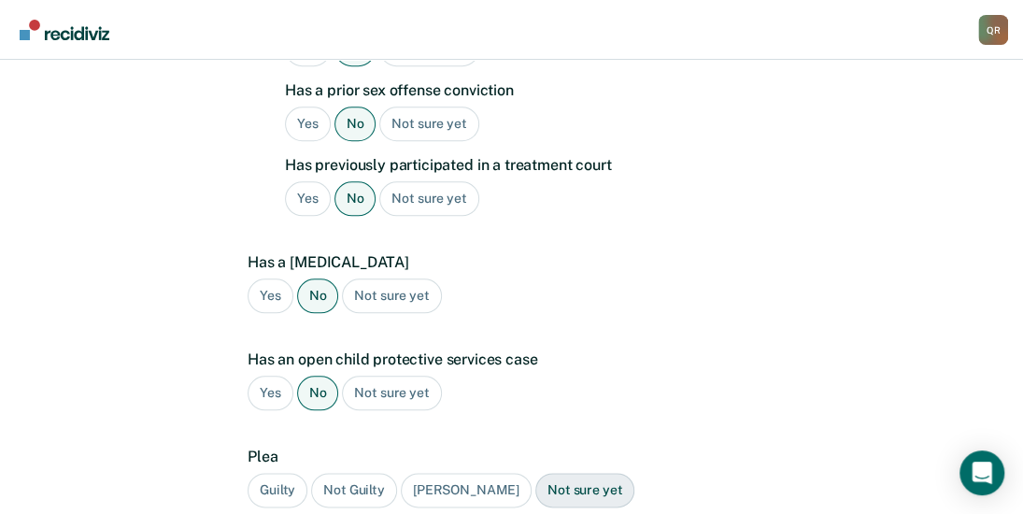
click at [266, 473] on div "Guilty" at bounding box center [277, 490] width 60 height 35
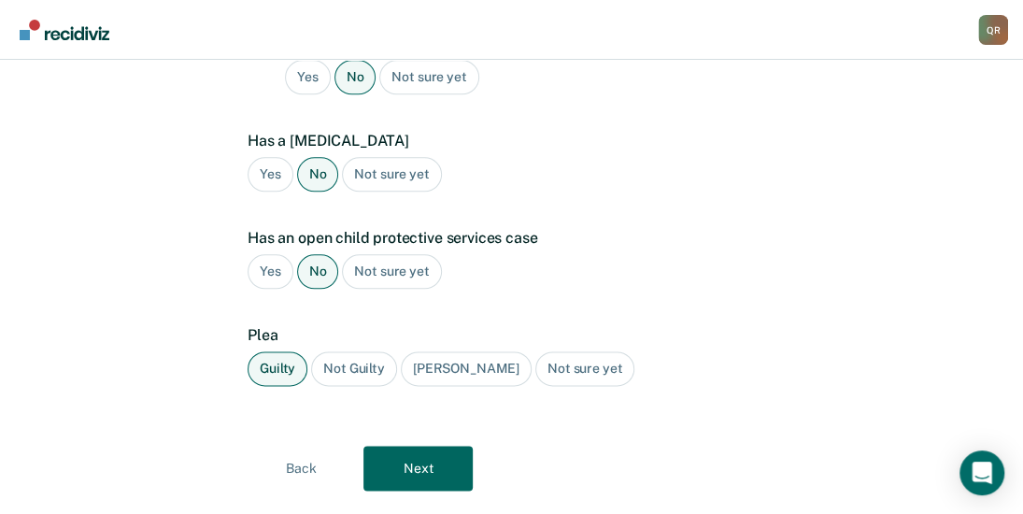
scroll to position [825, 0]
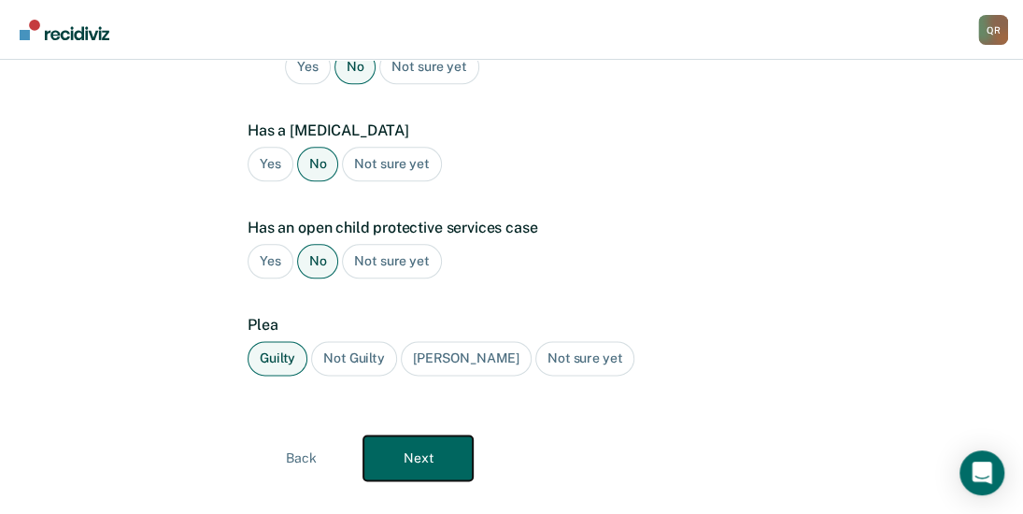
drag, startPoint x: 370, startPoint y: 406, endPoint x: 384, endPoint y: 407, distance: 14.0
click at [384, 435] on button "Next" at bounding box center [417, 457] width 109 height 45
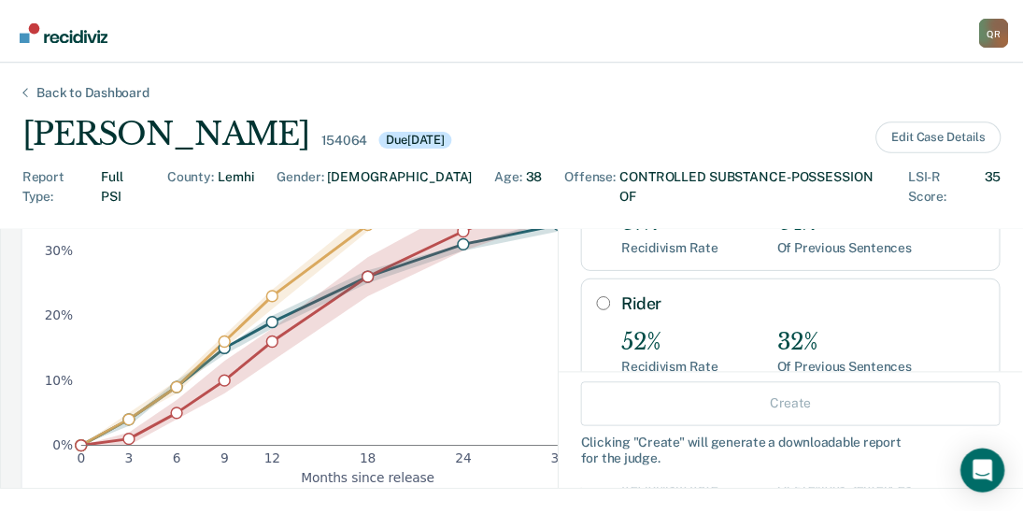
scroll to position [185, 0]
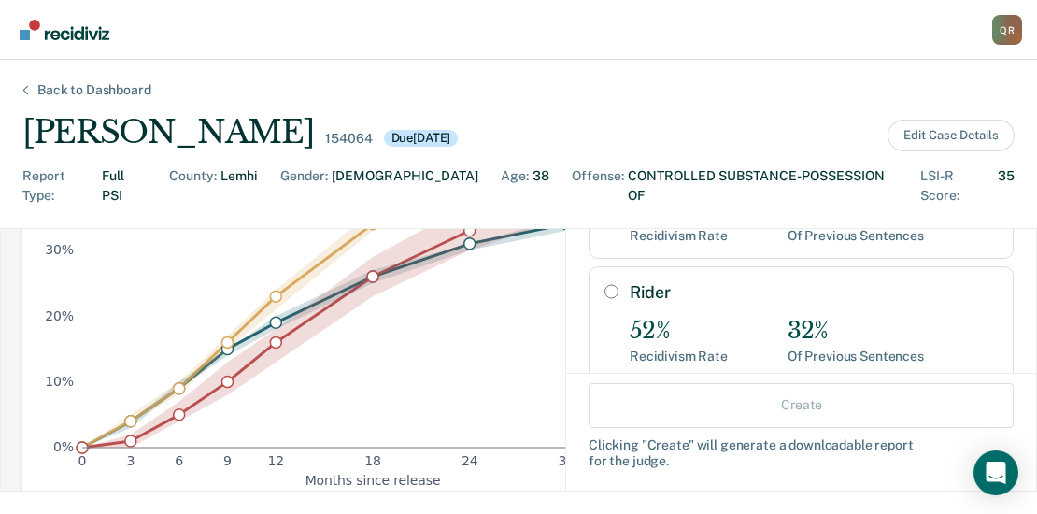
click at [604, 284] on input "Rider" at bounding box center [611, 291] width 14 height 15
radio input "true"
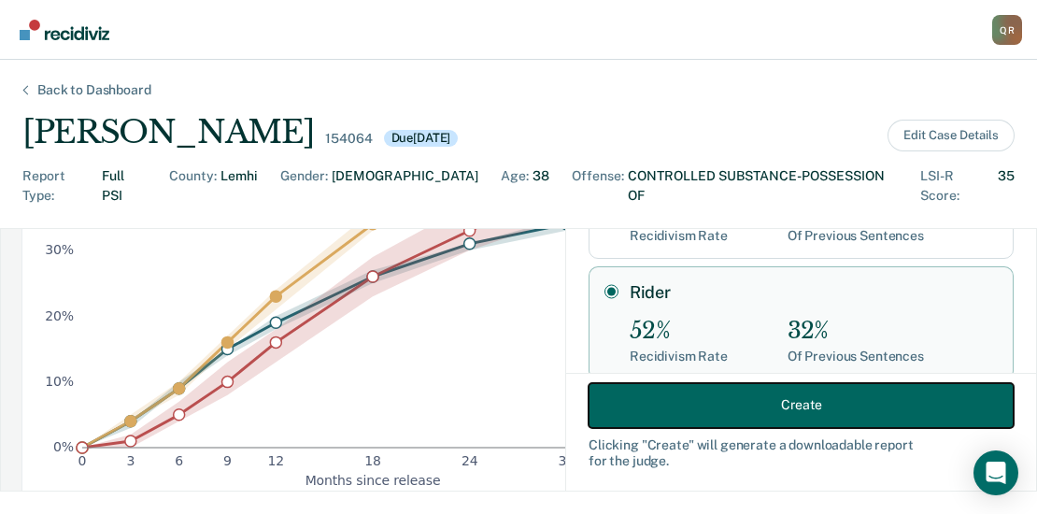
click at [810, 391] on button "Create" at bounding box center [800, 404] width 425 height 45
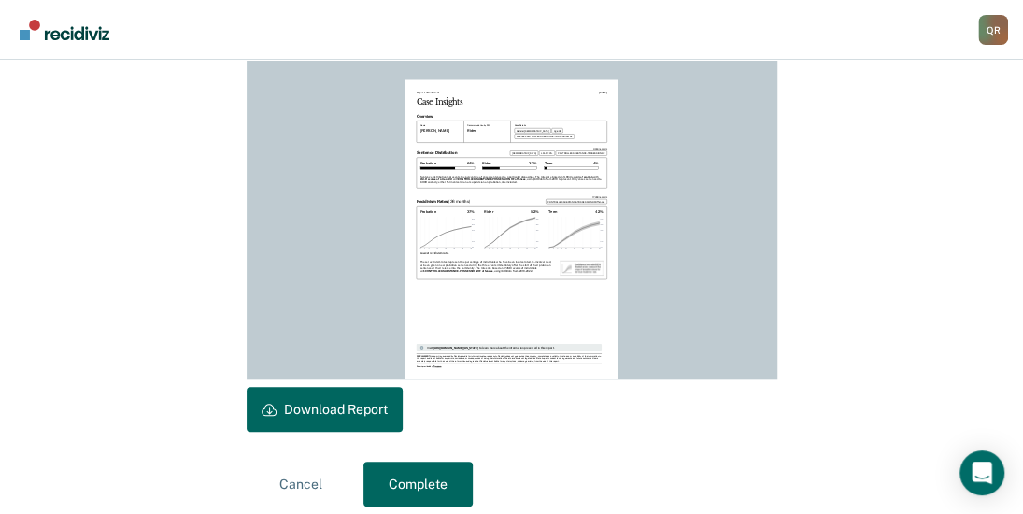
scroll to position [551, 0]
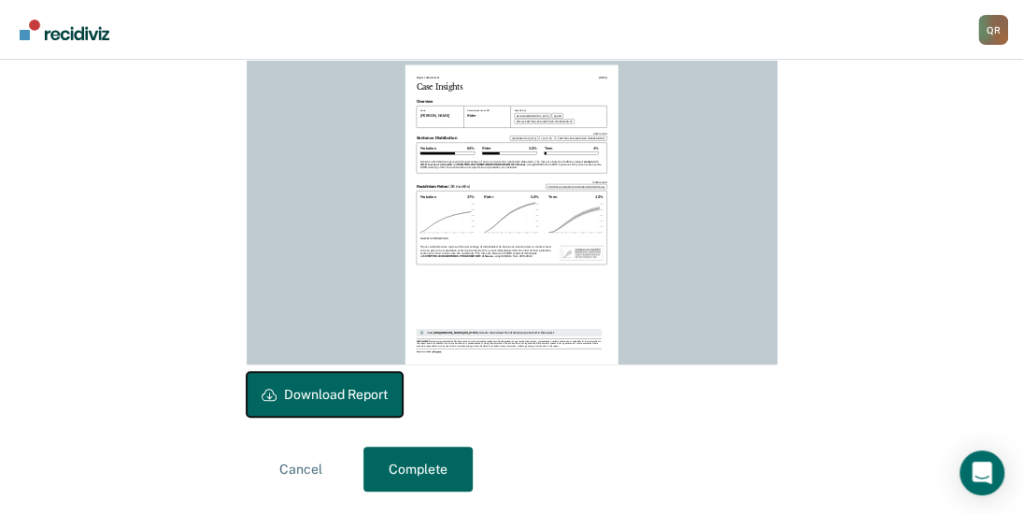
click at [357, 387] on button "Download Report" at bounding box center [325, 394] width 156 height 45
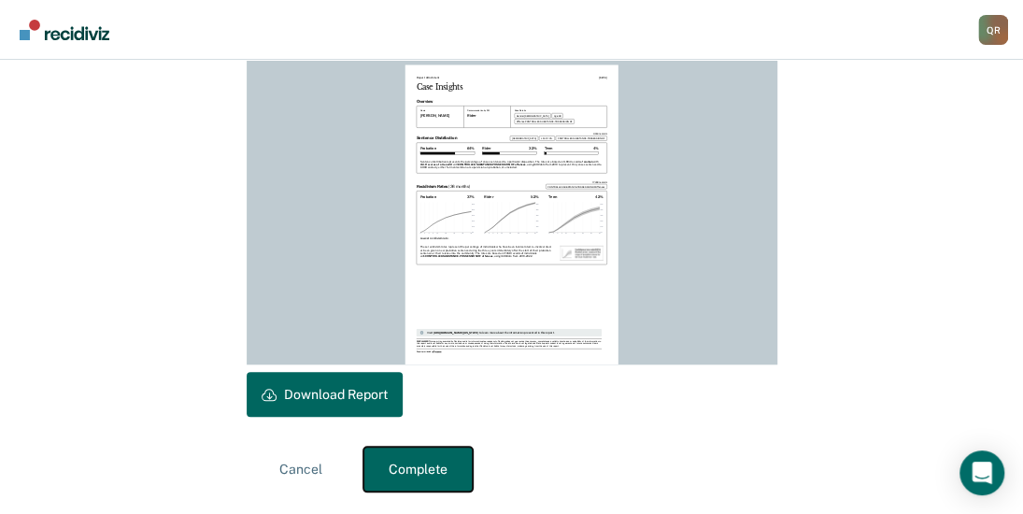
click at [415, 463] on button "Complete" at bounding box center [417, 468] width 109 height 45
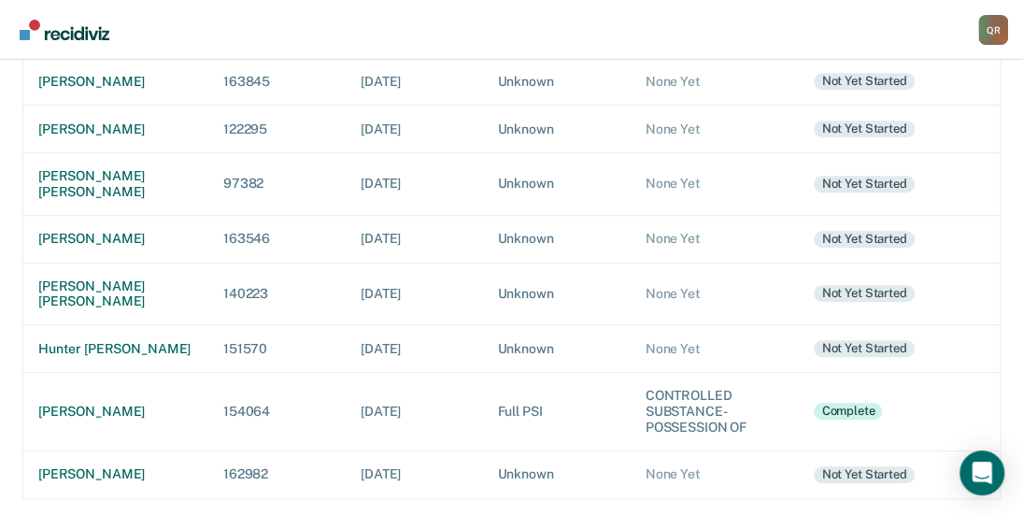
scroll to position [393, 0]
